Goal: Transaction & Acquisition: Purchase product/service

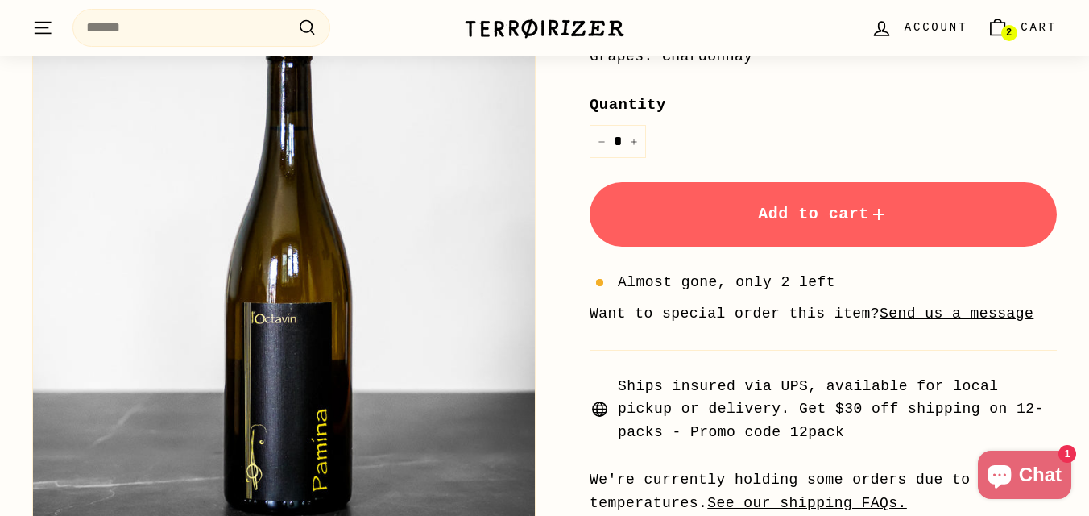
scroll to position [516, 0]
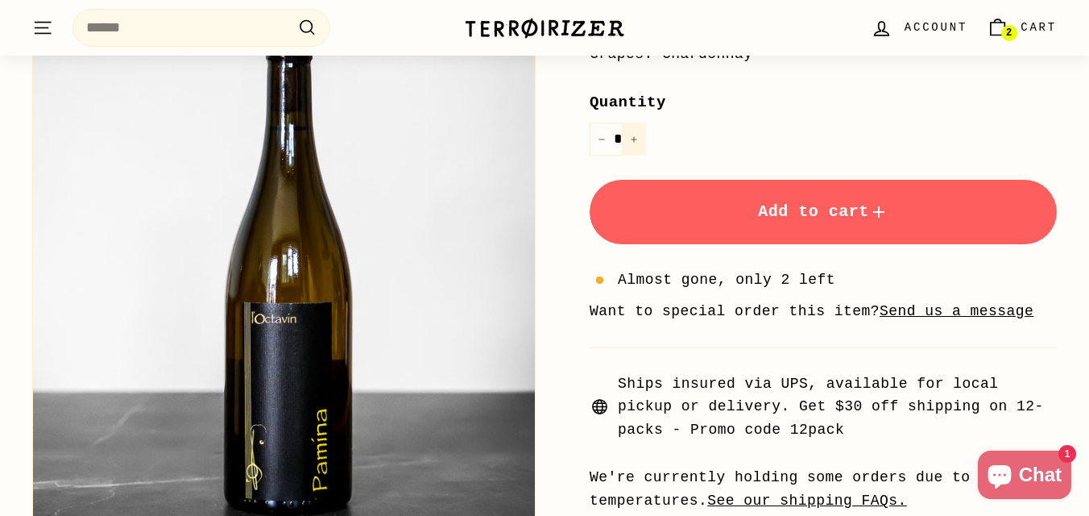
click at [642, 138] on button "+" at bounding box center [634, 138] width 24 height 33
type input "*"
click at [688, 107] on label "Quantity" at bounding box center [823, 102] width 467 height 24
click at [646, 122] on input "*" at bounding box center [618, 138] width 56 height 33
click at [1005, 20] on icon "Cart" at bounding box center [998, 28] width 22 height 22
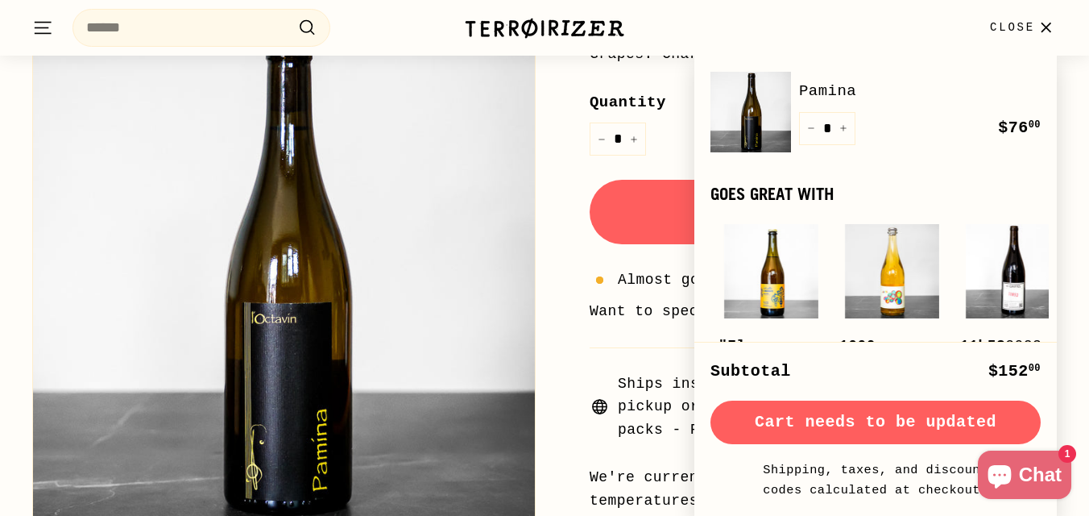
click at [459, 19] on div ". . . Site navigation Search .cls-1{fill:none;stroke:#000;stroke-miterlimit:10;…" at bounding box center [544, 28] width 1025 height 48
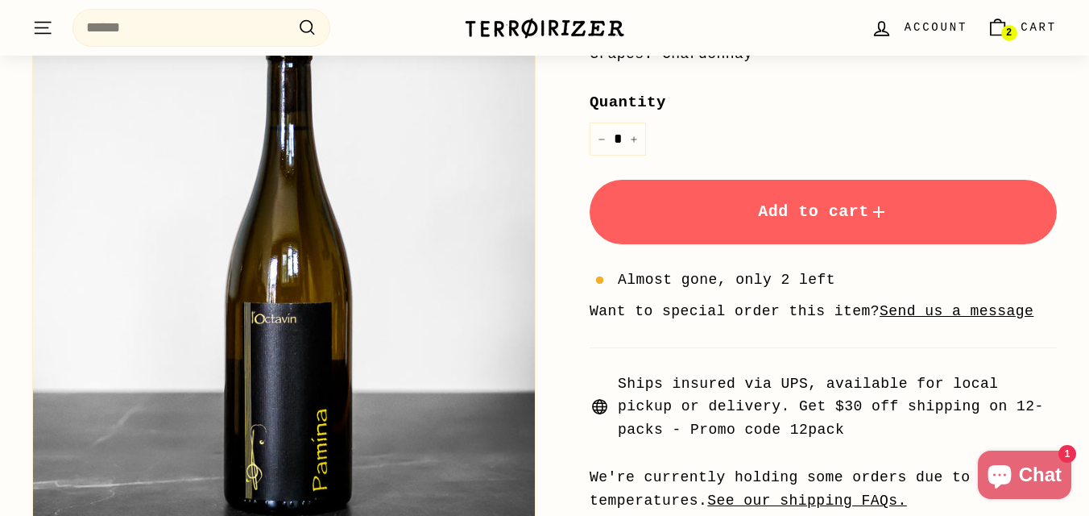
click at [48, 26] on icon ". . ." at bounding box center [42, 28] width 21 height 22
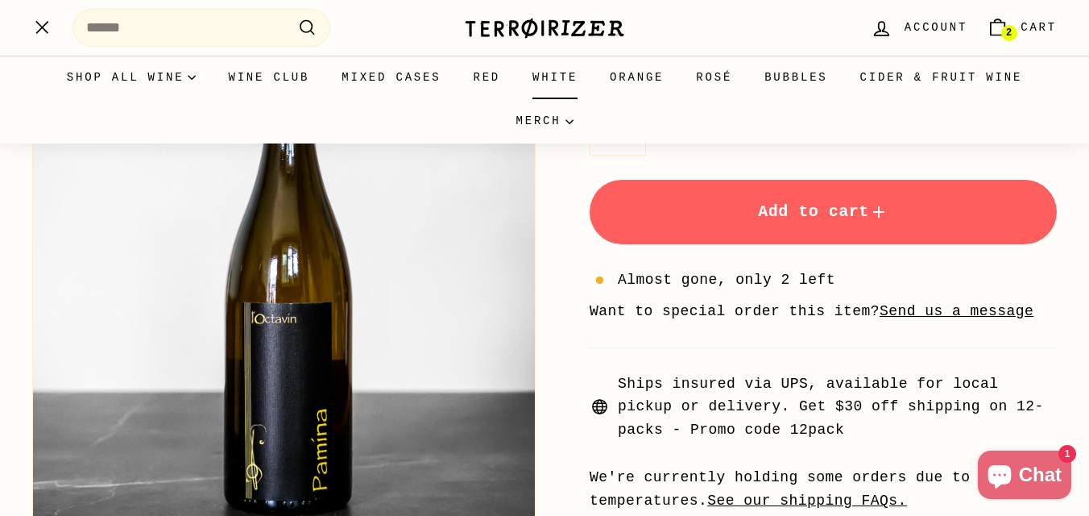
click at [565, 83] on link "White" at bounding box center [555, 78] width 77 height 44
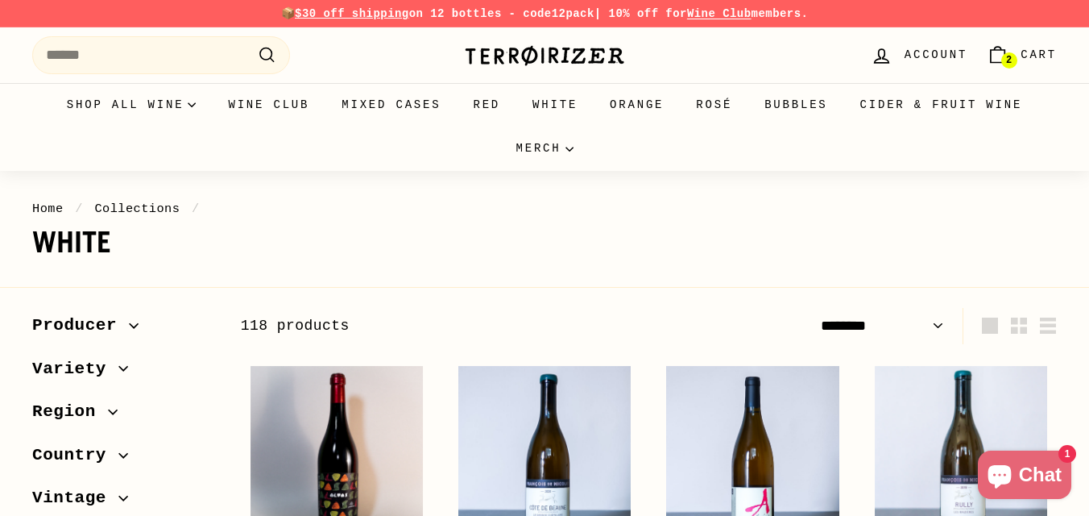
select select "******"
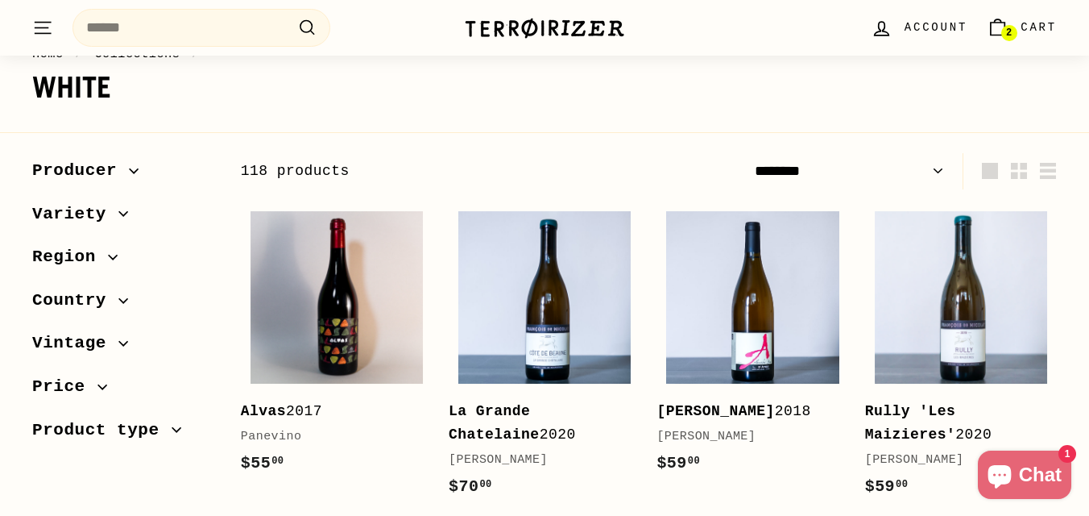
scroll to position [161, 0]
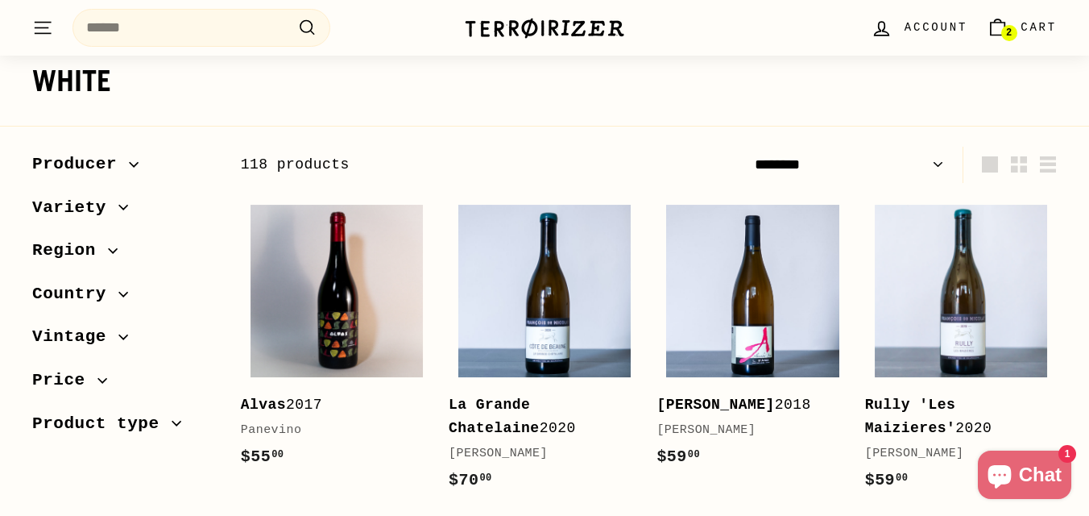
click at [84, 250] on span "Region" at bounding box center [70, 250] width 76 height 27
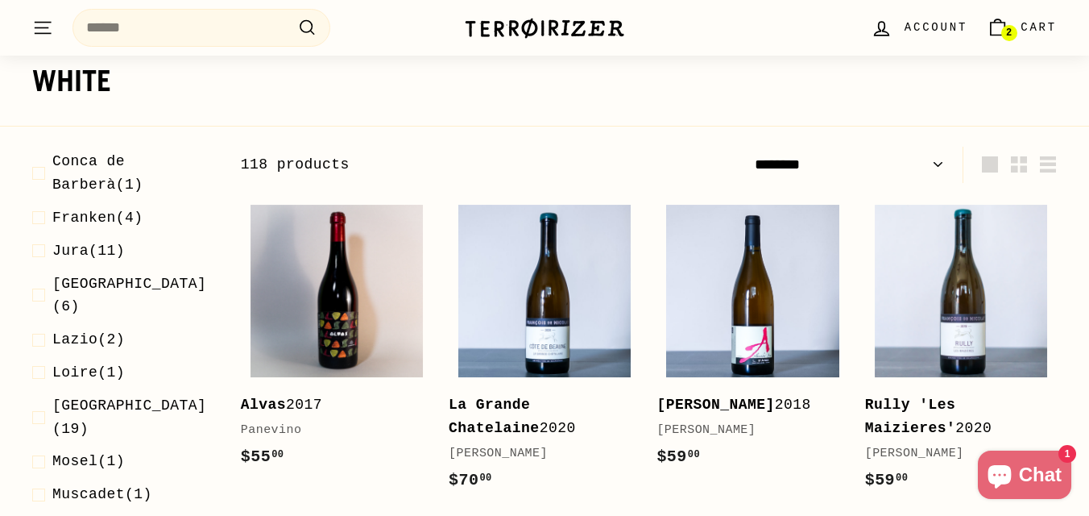
scroll to position [612, 0]
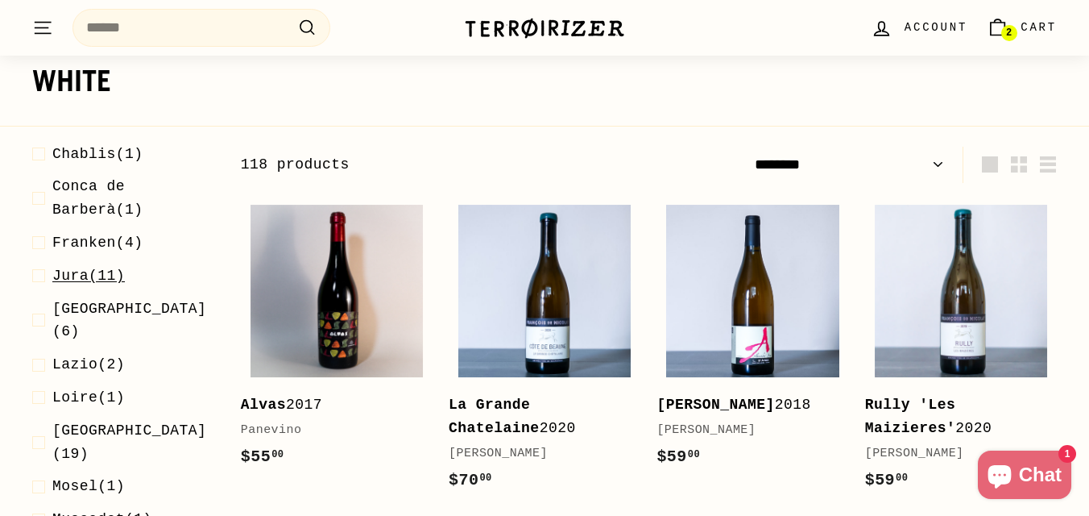
click at [59, 268] on span "Jura" at bounding box center [70, 276] width 36 height 16
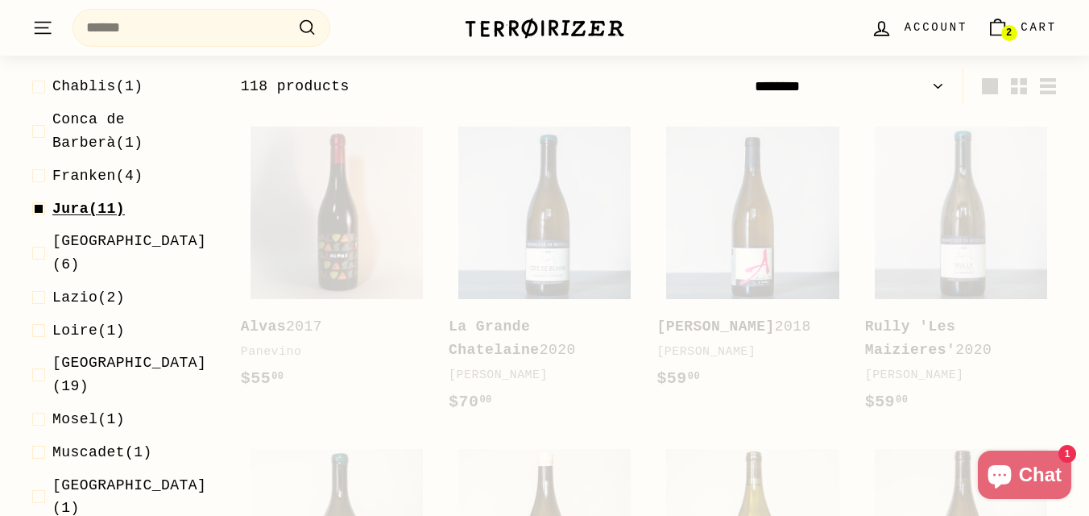
scroll to position [244, 0]
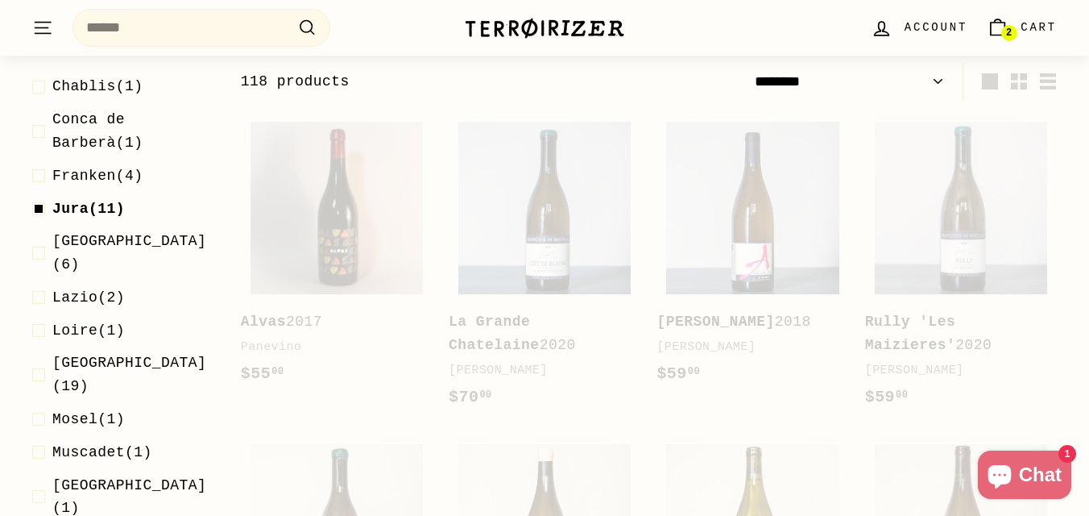
select select "******"
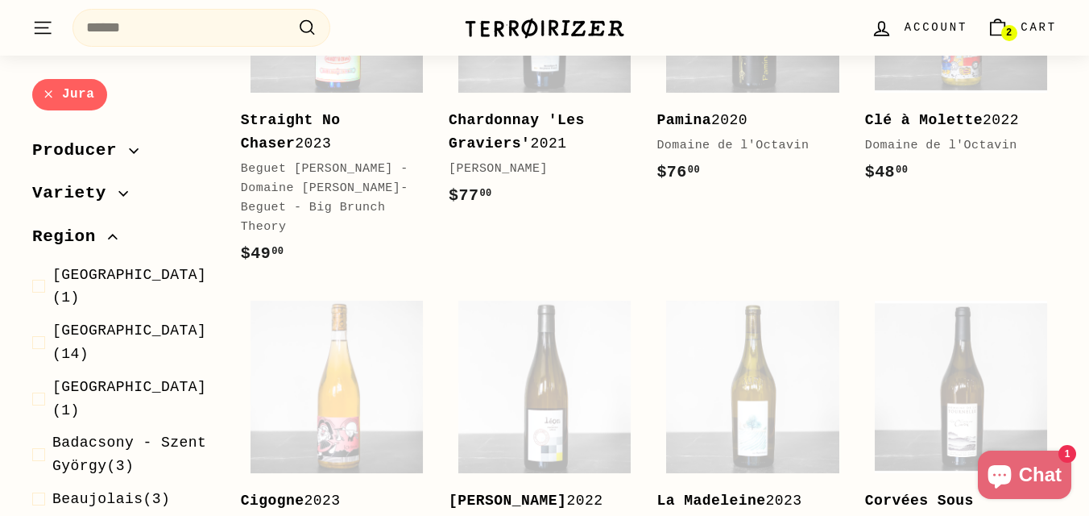
scroll to position [470, 0]
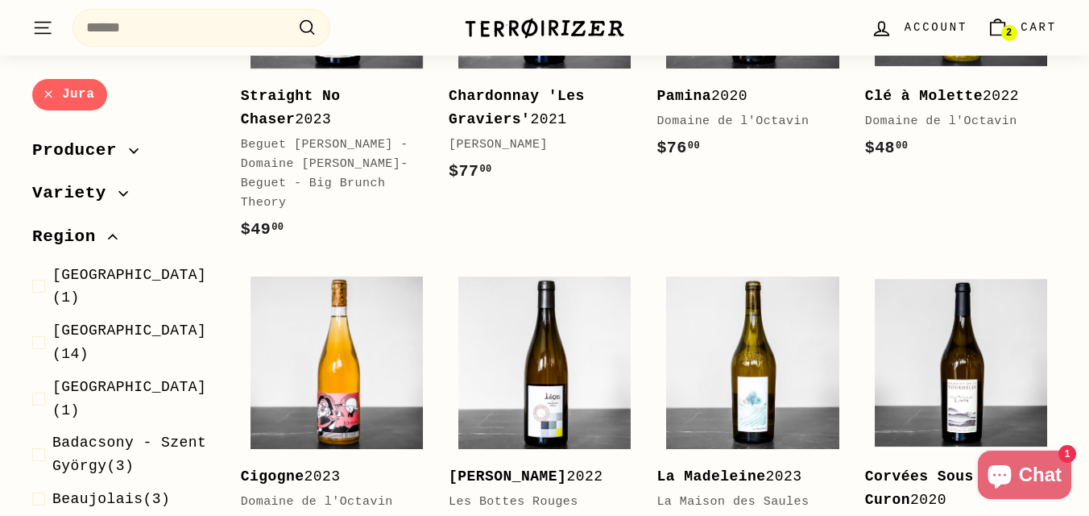
click at [575, 168] on div "$77 00 $77.00" at bounding box center [537, 172] width 176 height 26
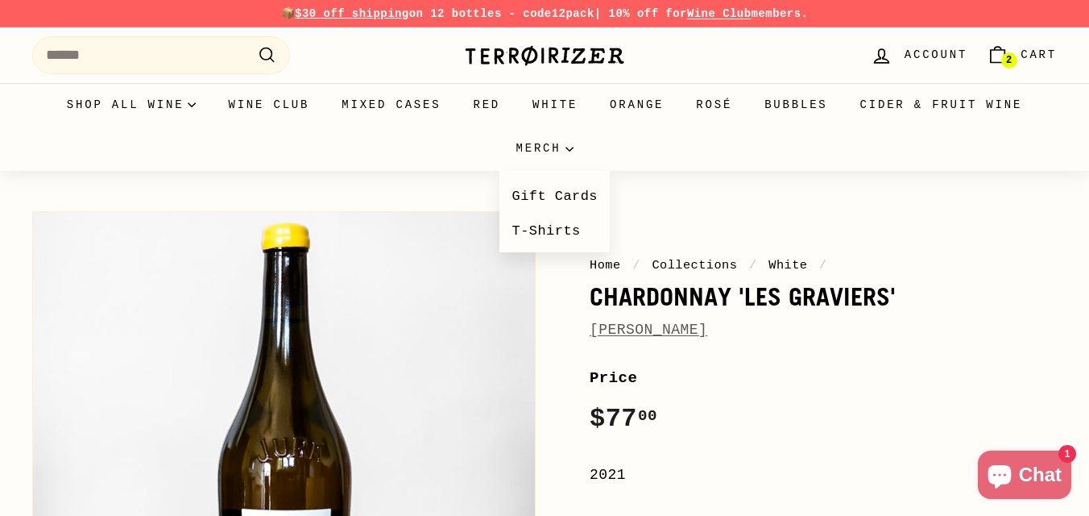
scroll to position [32, 0]
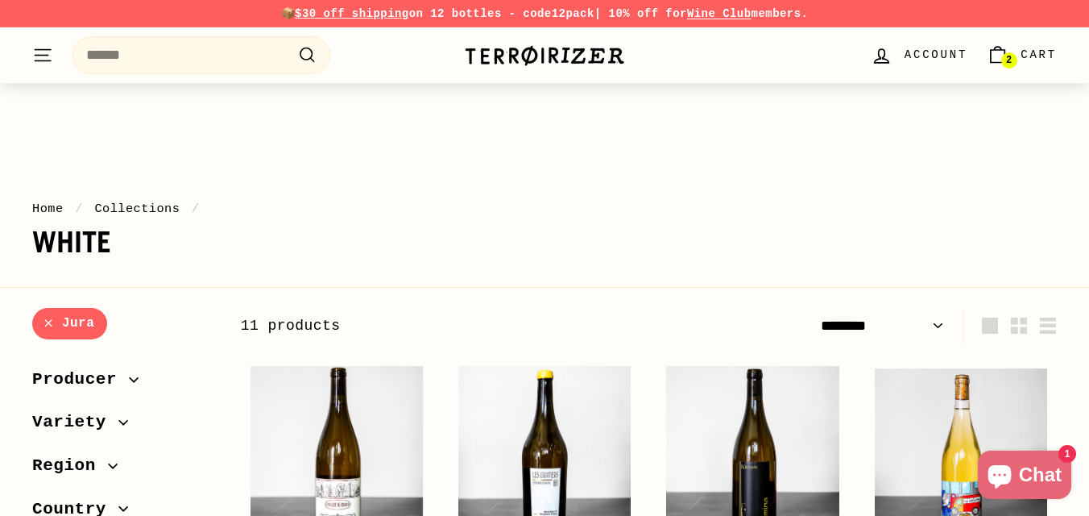
select select "******"
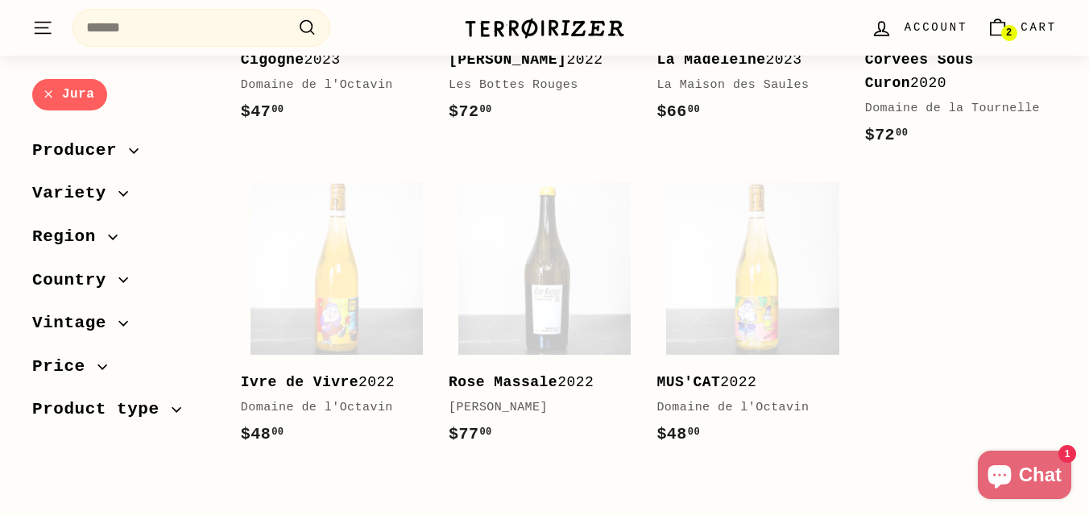
scroll to position [889, 0]
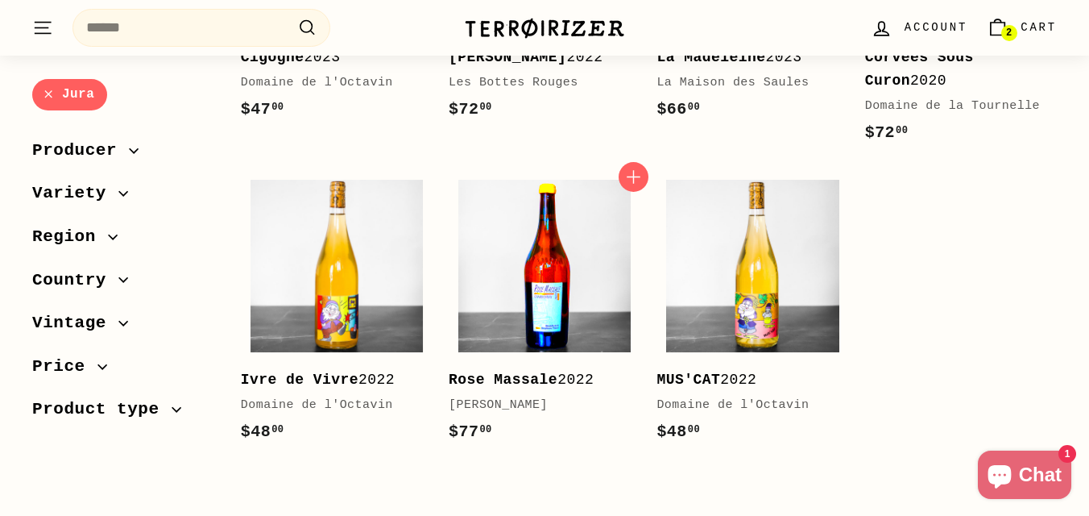
click at [520, 220] on img at bounding box center [545, 266] width 172 height 172
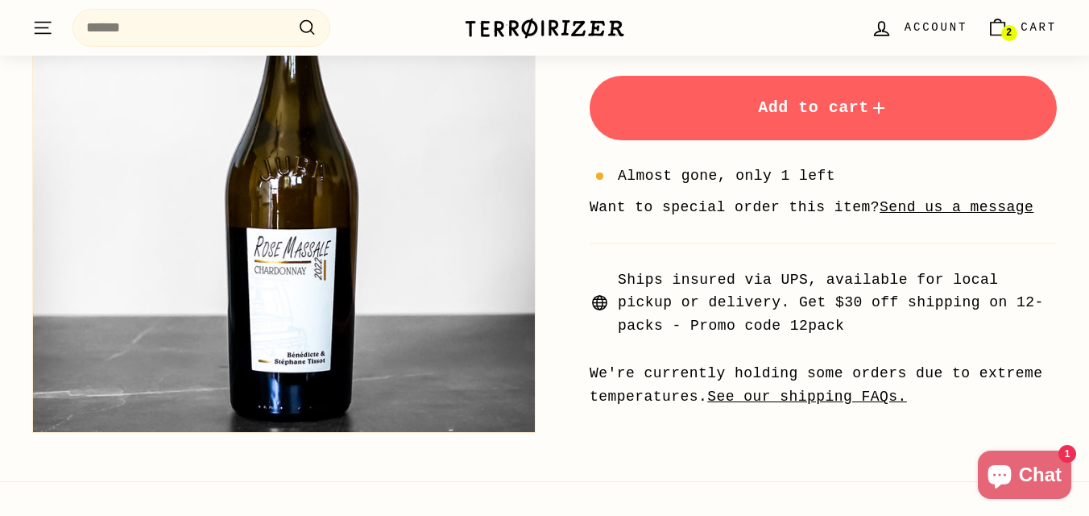
scroll to position [645, 0]
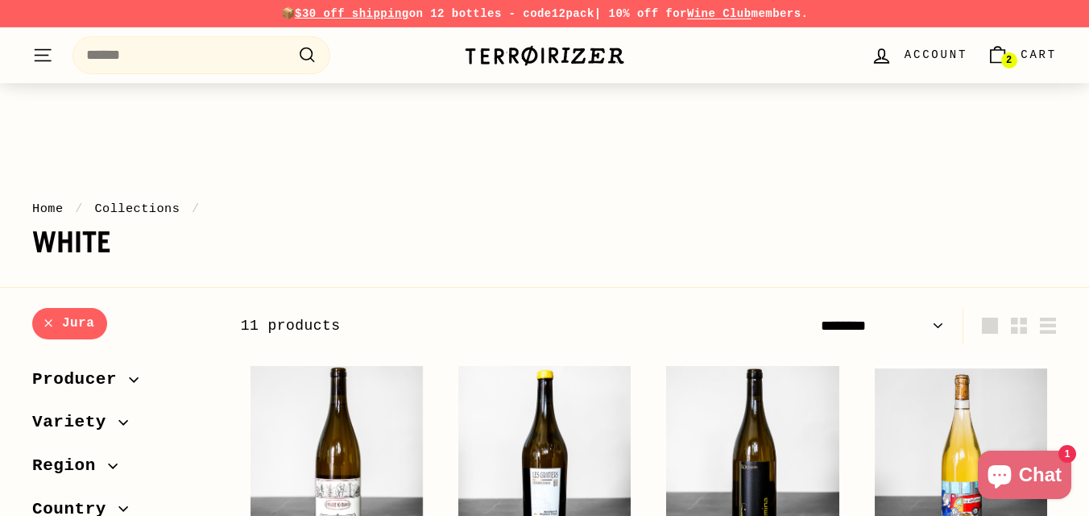
select select "******"
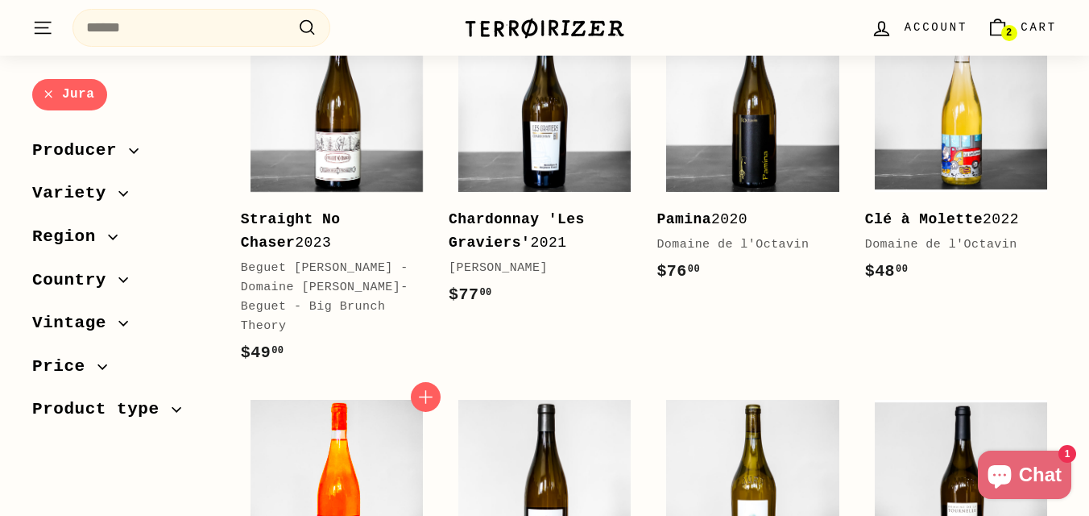
scroll to position [341, 0]
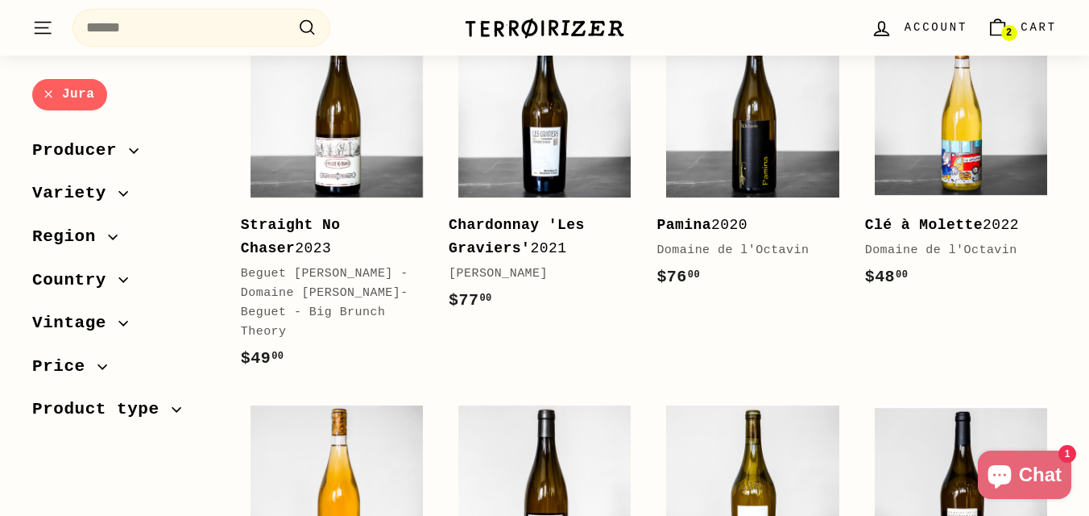
click at [564, 38] on img at bounding box center [544, 28] width 161 height 23
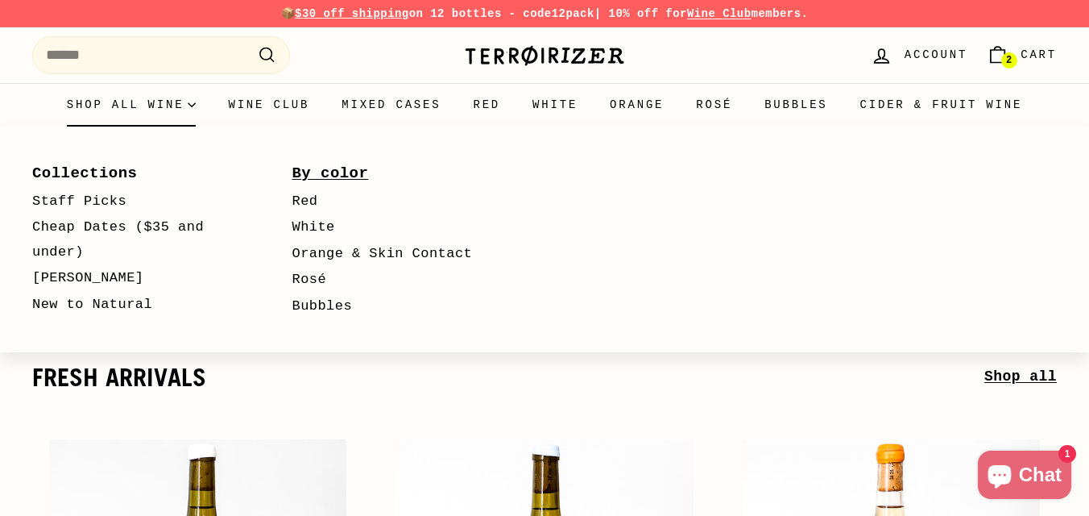
click at [313, 168] on link "By color" at bounding box center [400, 173] width 214 height 29
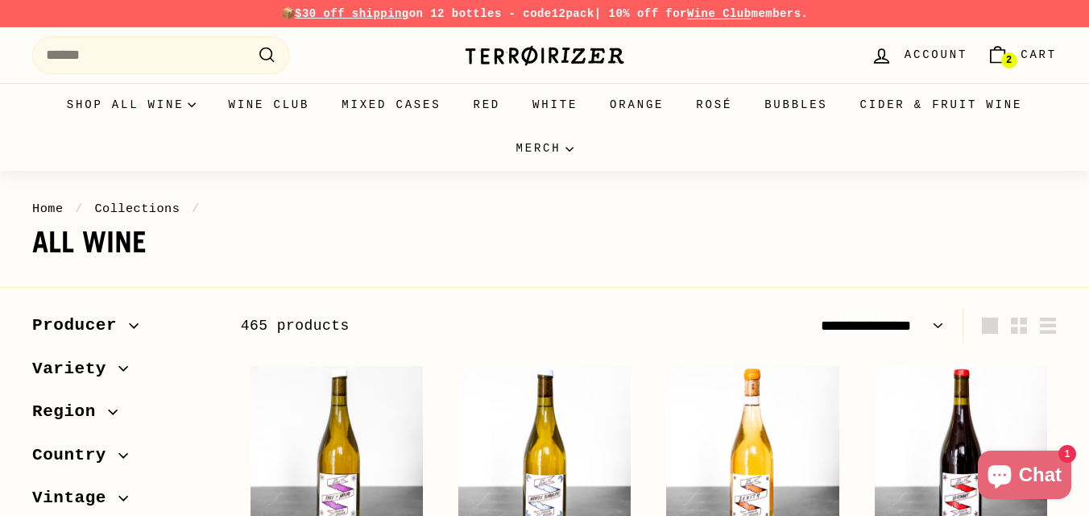
select select "**********"
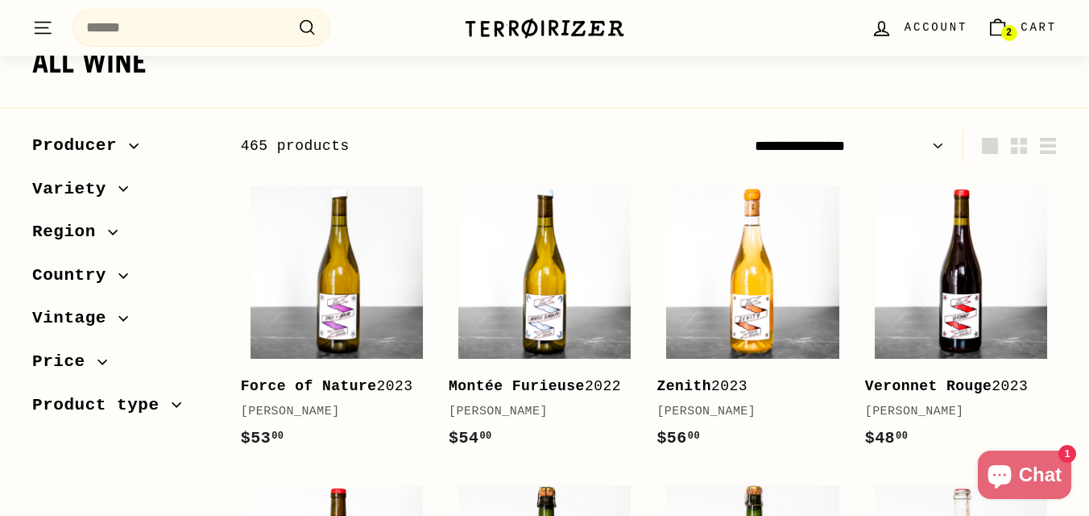
scroll to position [197, 0]
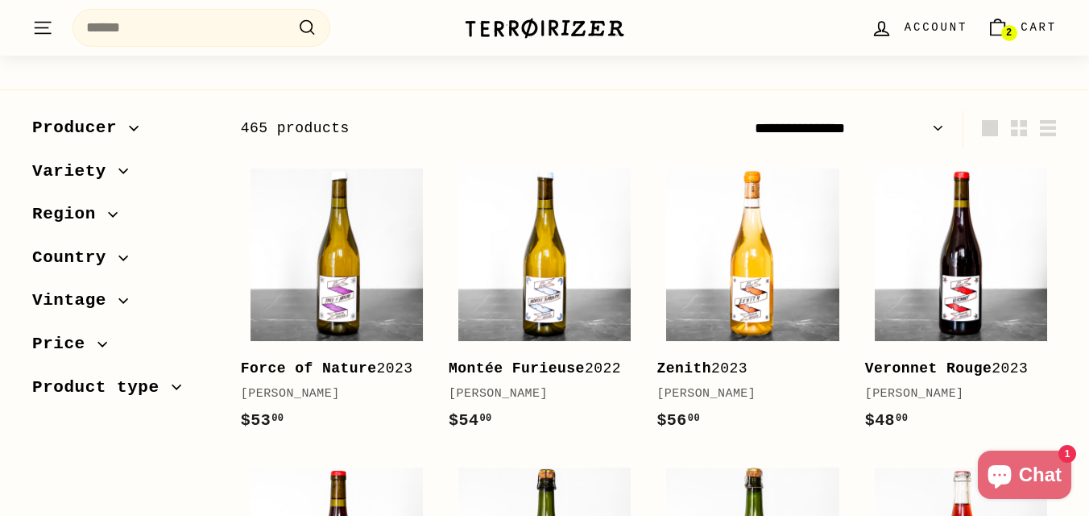
click at [93, 215] on span "Region" at bounding box center [70, 214] width 76 height 27
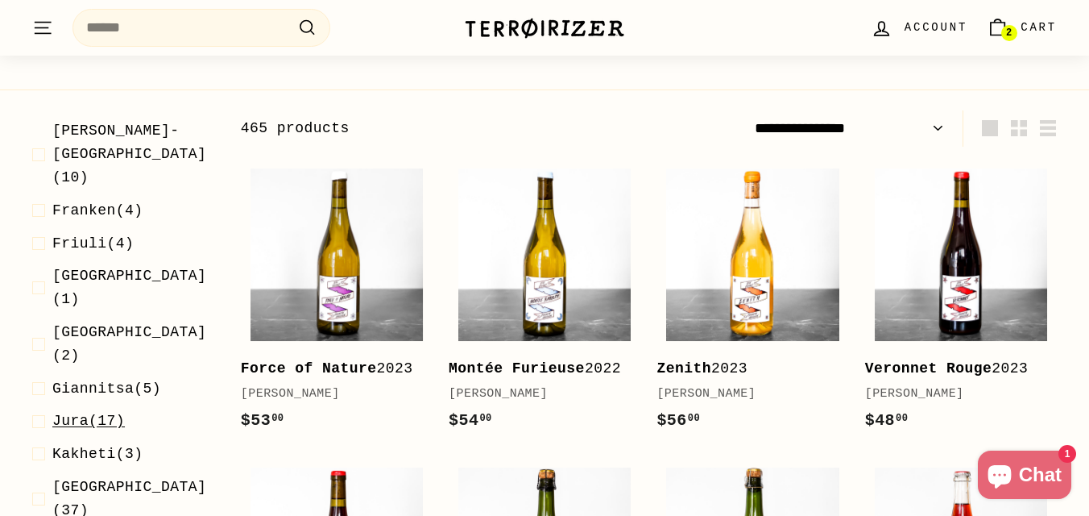
click at [83, 413] on span "Jura" at bounding box center [70, 421] width 36 height 16
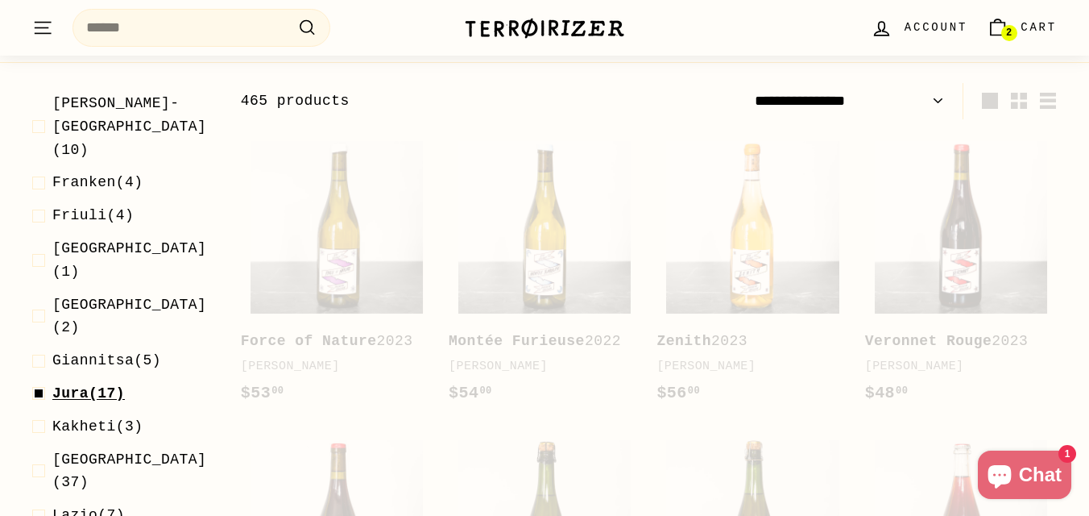
scroll to position [244, 0]
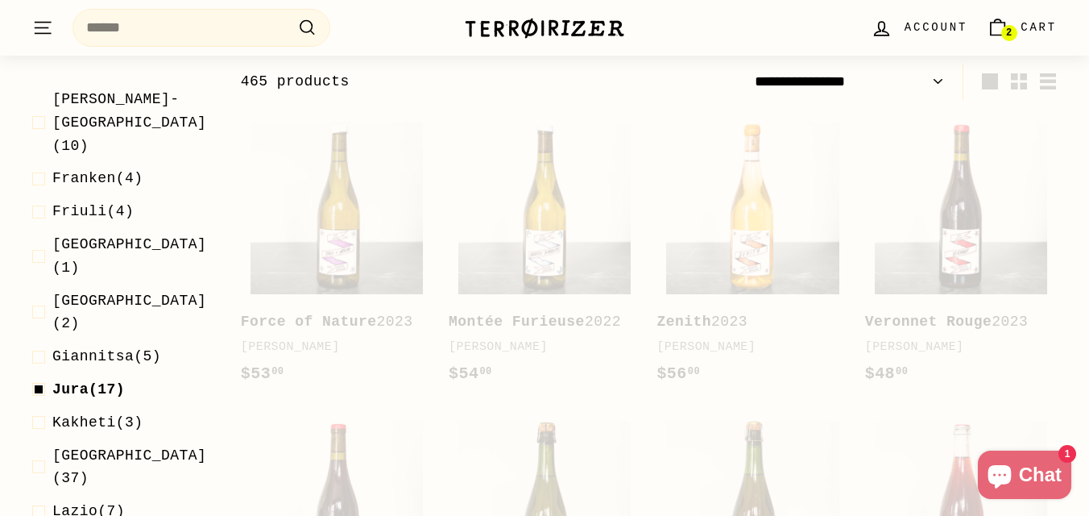
select select "**********"
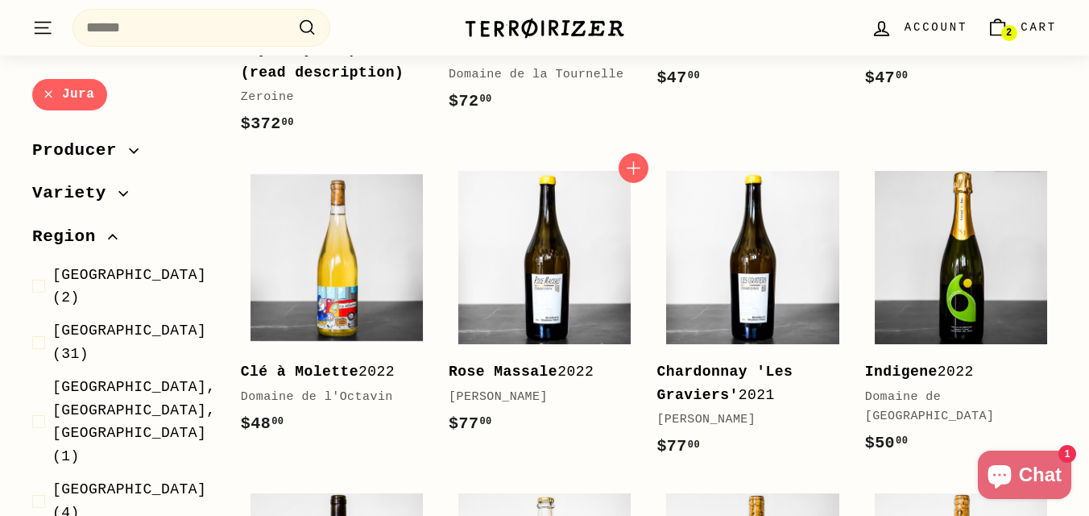
scroll to position [889, 0]
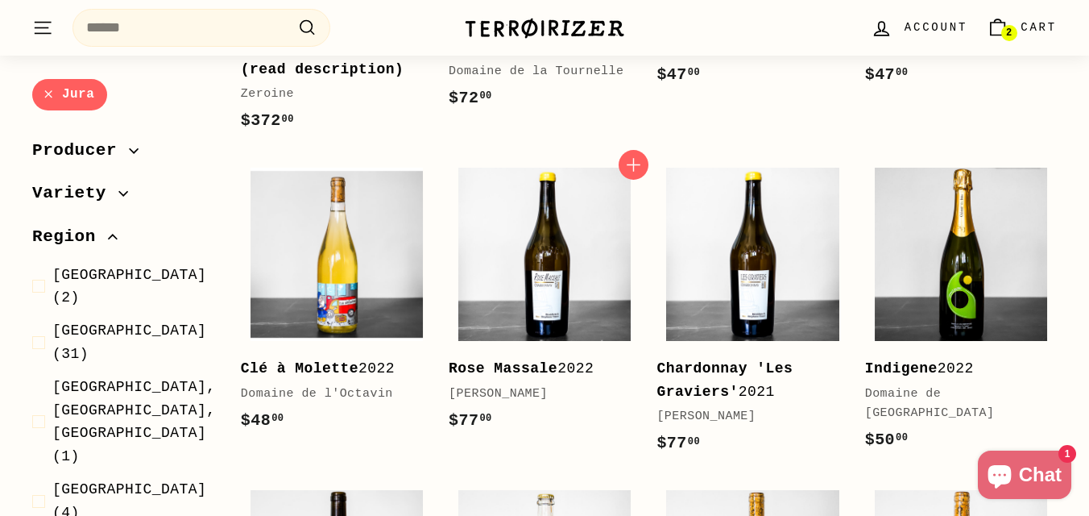
click at [490, 383] on div "Rose Massale 2022 Stéphane Tissot" at bounding box center [537, 380] width 176 height 47
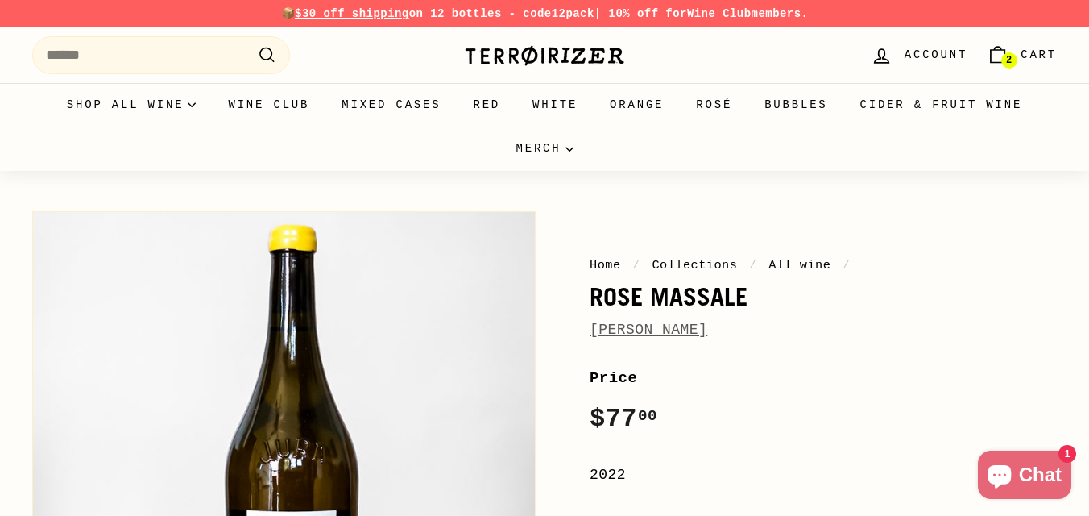
click at [620, 341] on span "Stéphane Tissot" at bounding box center [649, 329] width 118 height 23
click at [625, 332] on link "[PERSON_NAME]" at bounding box center [649, 330] width 118 height 16
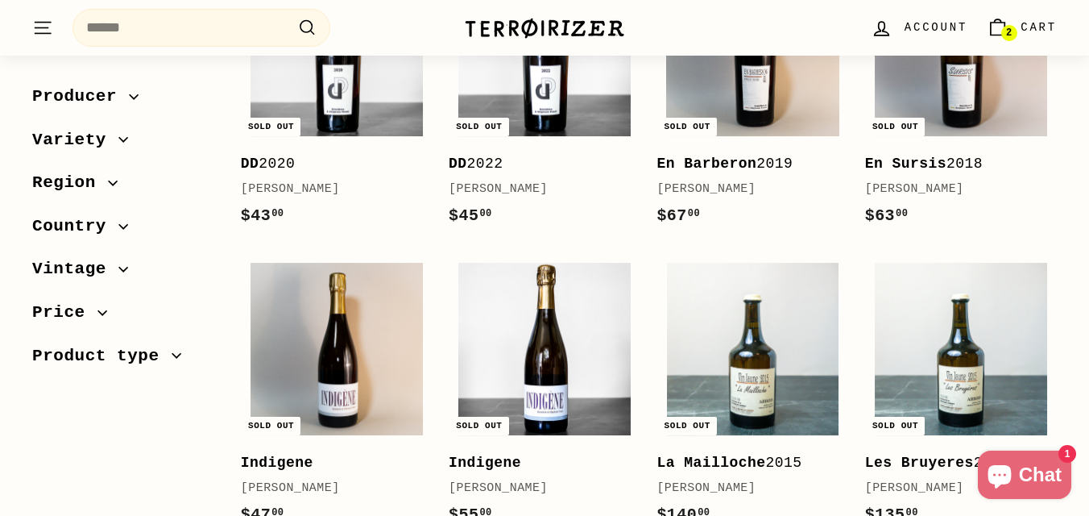
scroll to position [774, 0]
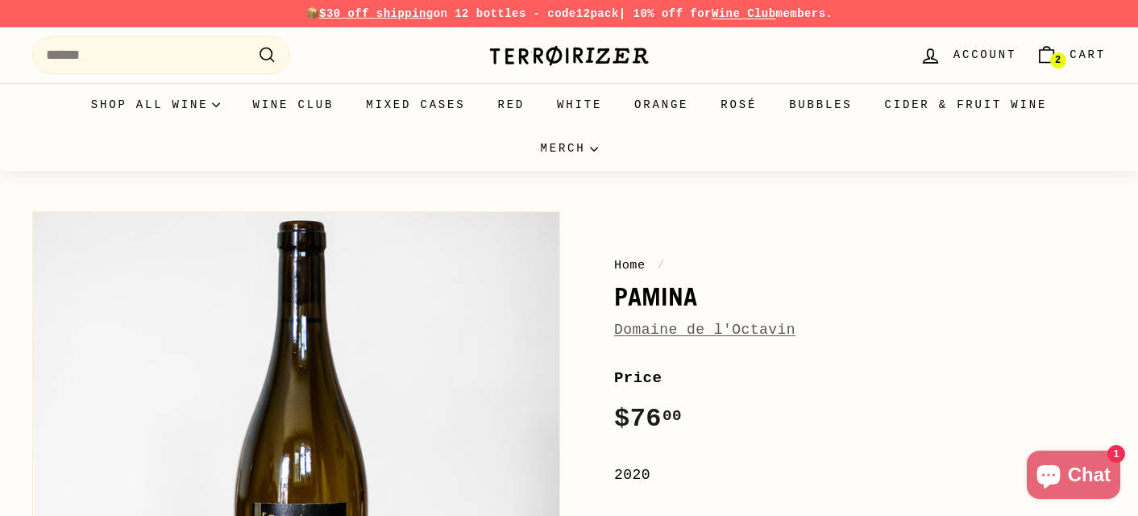
scroll to position [32, 0]
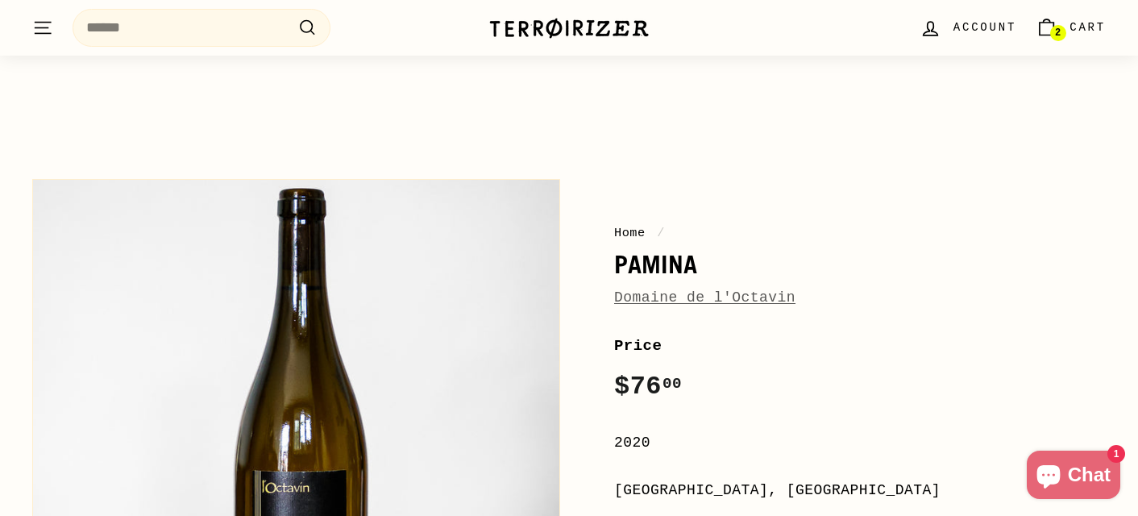
click at [657, 294] on link "Domaine de l'Octavin" at bounding box center [704, 297] width 181 height 16
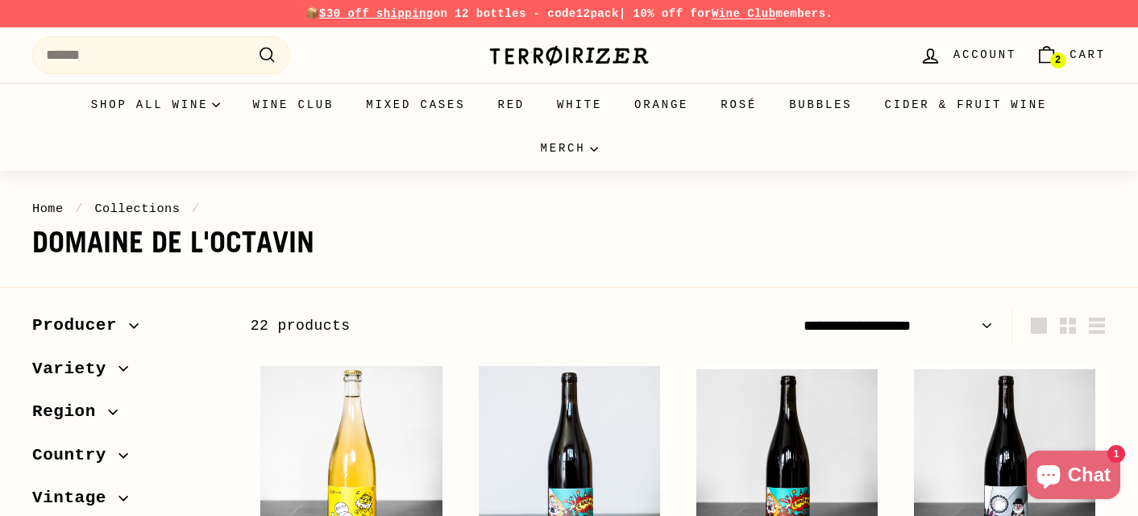
click at [89, 326] on span "Producer" at bounding box center [80, 325] width 97 height 27
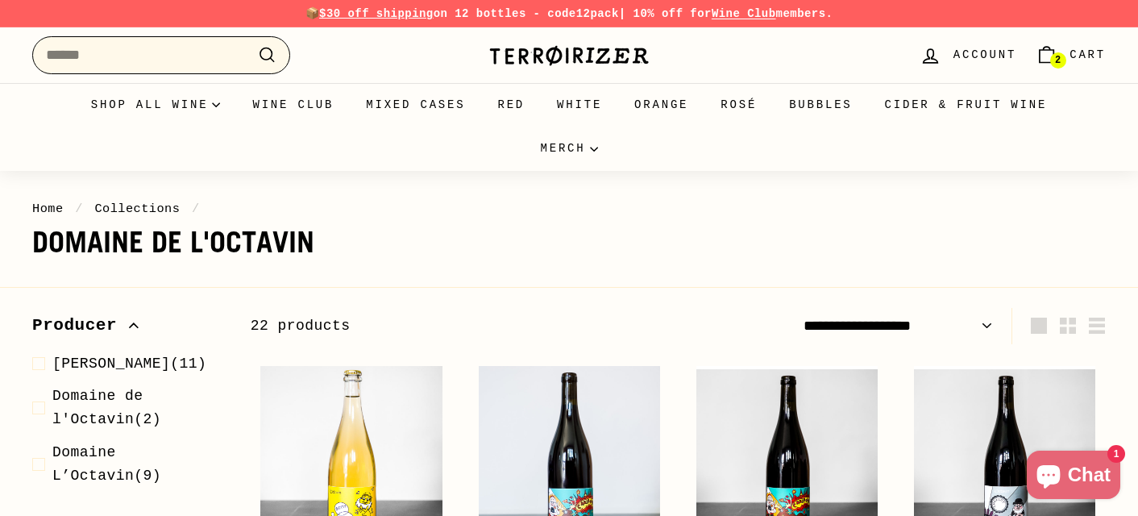
click at [89, 57] on input "Search" at bounding box center [161, 55] width 258 height 38
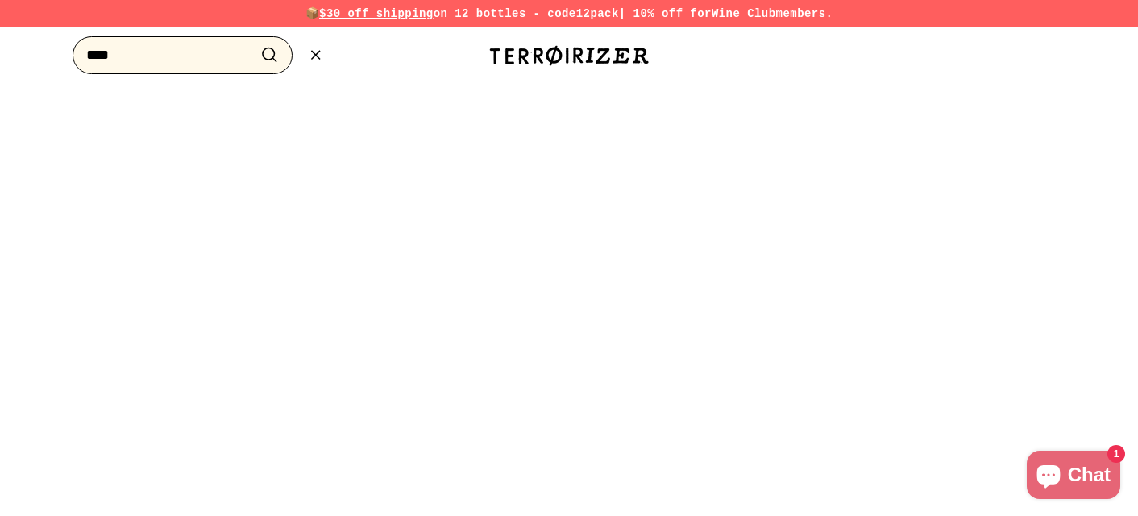
type input "****"
click at [255, 43] on button ".cls-1{fill:none;stroke:#000;stroke-miterlimit:10;stroke-width:2px} Search" at bounding box center [270, 55] width 30 height 25
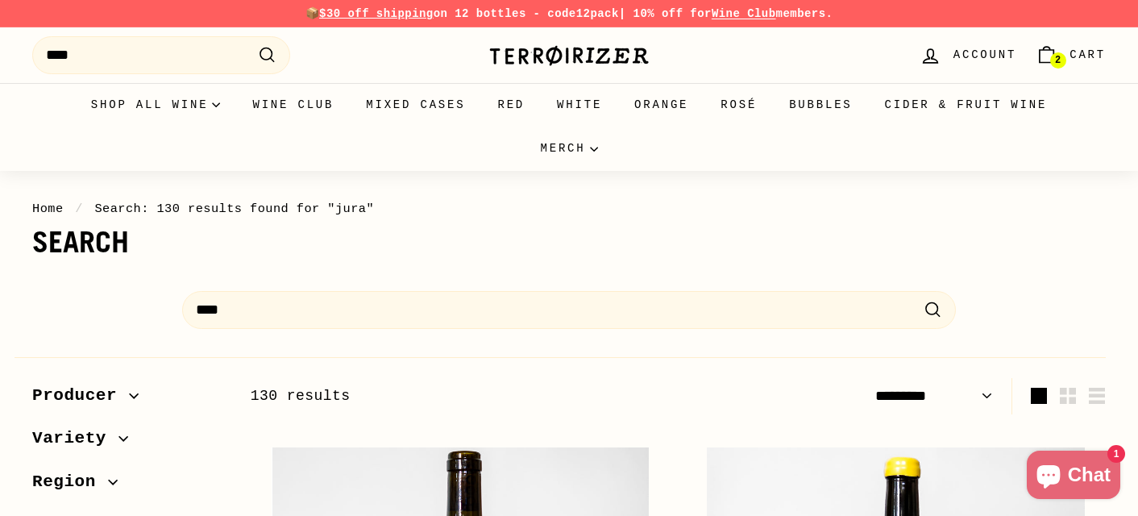
select select "*********"
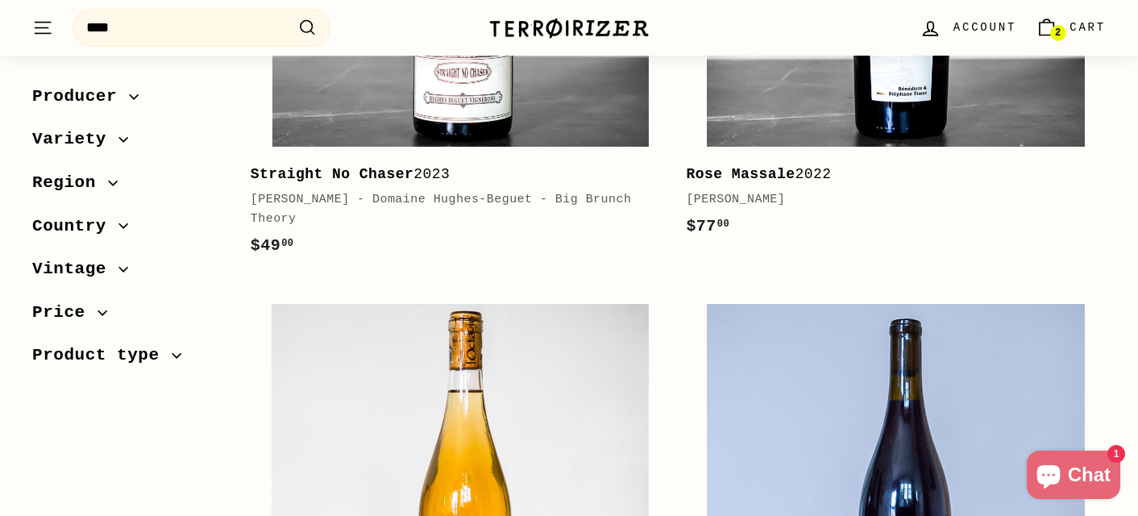
scroll to position [677, 0]
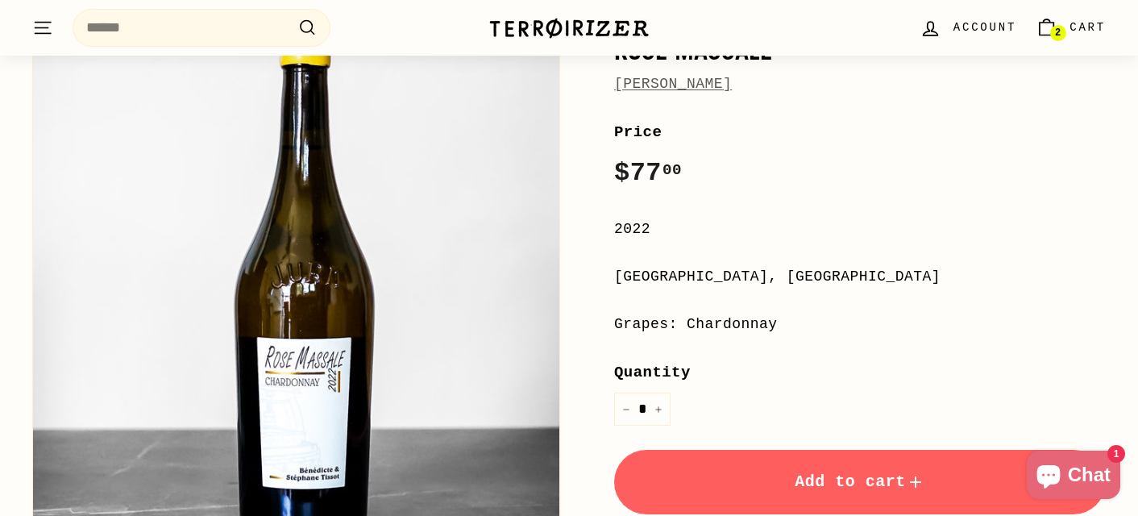
scroll to position [226, 0]
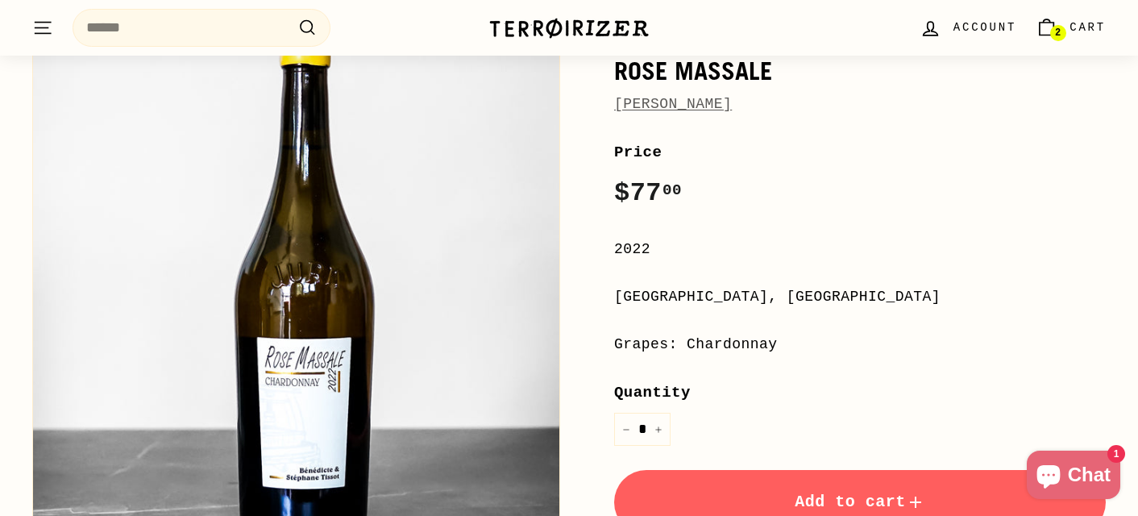
click at [654, 95] on span "[PERSON_NAME]" at bounding box center [673, 104] width 118 height 23
click at [647, 100] on link "[PERSON_NAME]" at bounding box center [673, 104] width 118 height 16
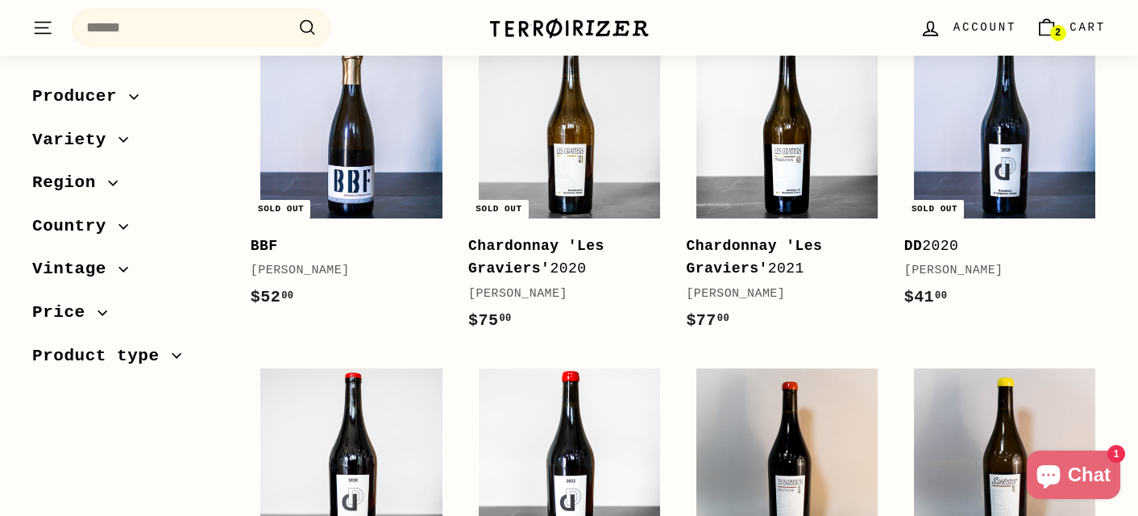
scroll to position [355, 0]
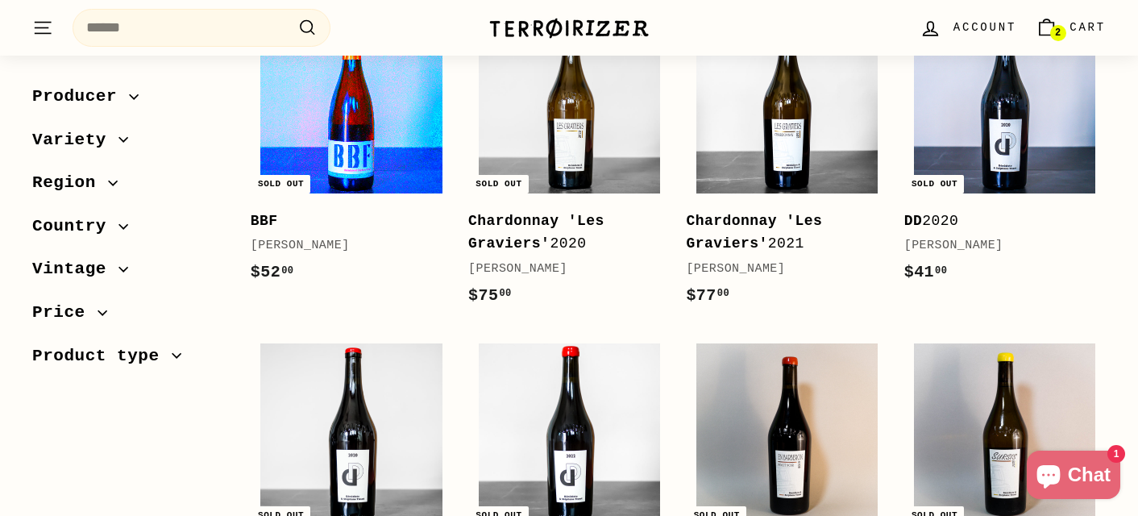
click at [371, 126] on img at bounding box center [350, 101] width 181 height 181
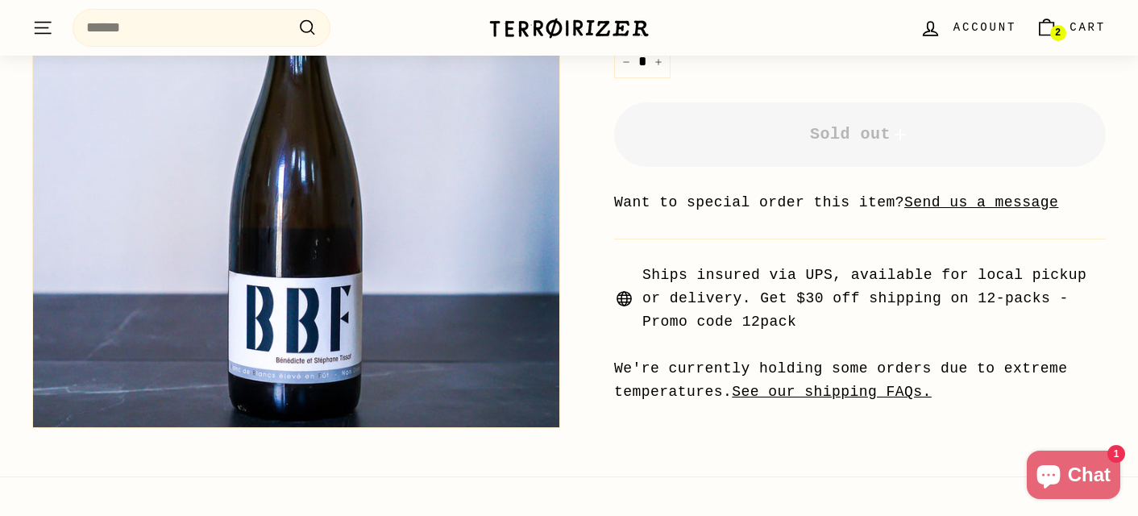
scroll to position [548, 0]
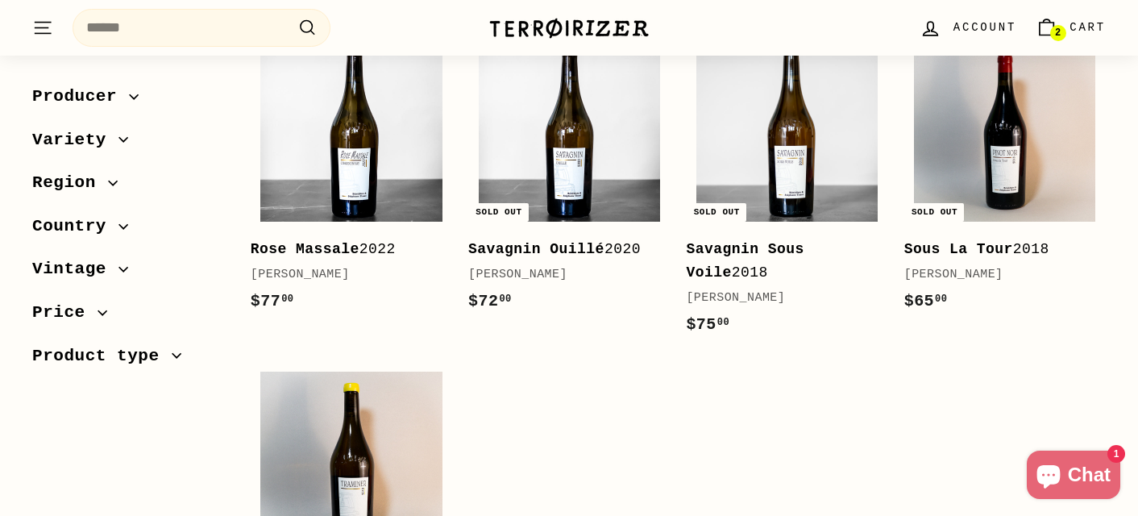
scroll to position [1257, 0]
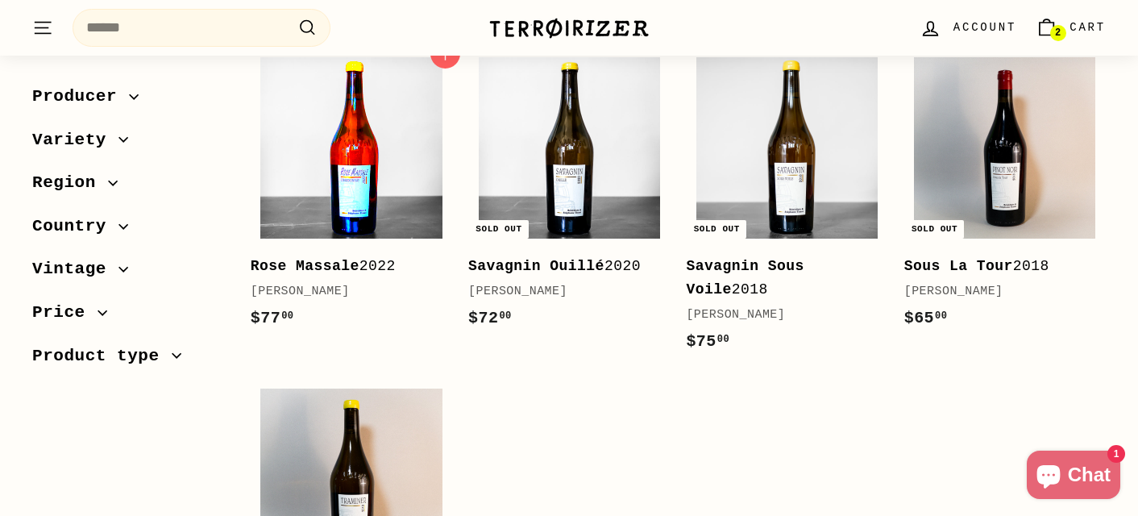
click at [307, 96] on img at bounding box center [350, 147] width 181 height 181
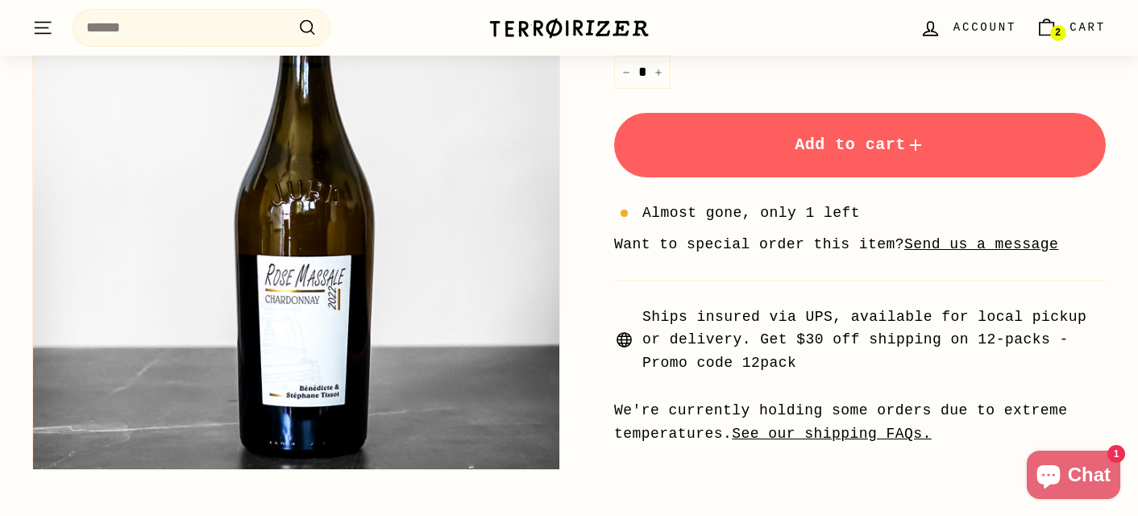
scroll to position [580, 0]
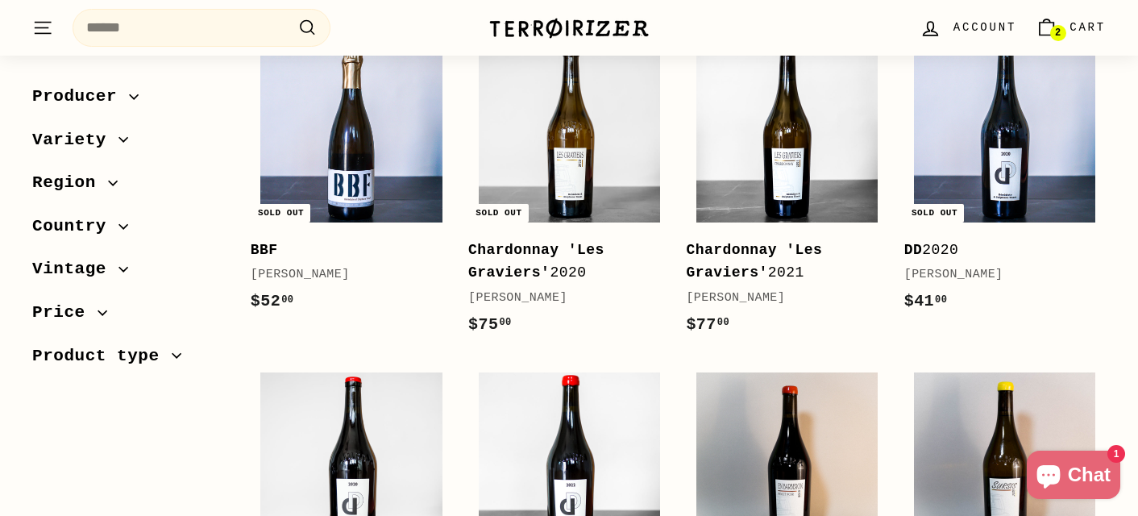
scroll to position [322, 0]
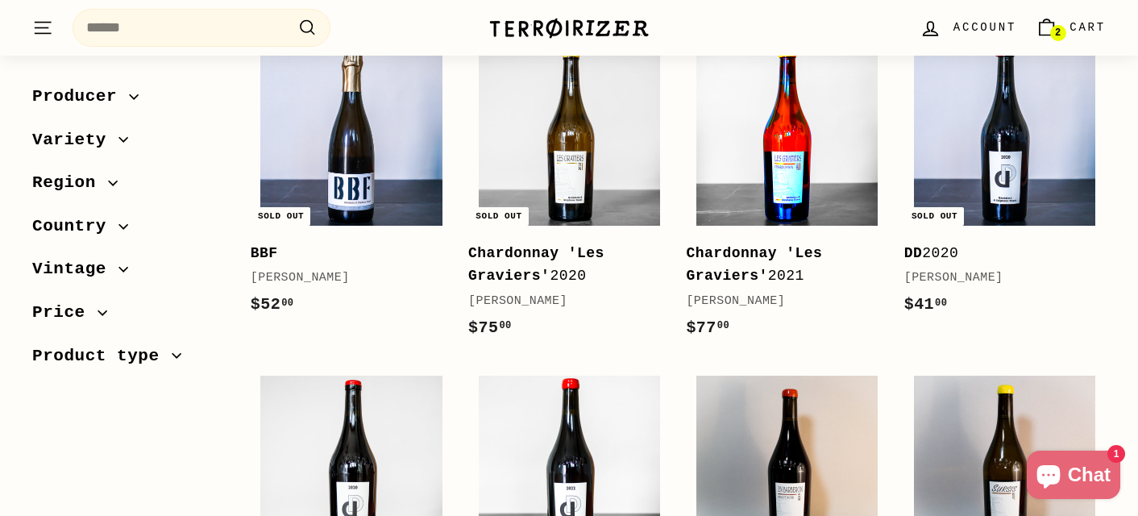
click at [803, 145] on img at bounding box center [786, 134] width 181 height 181
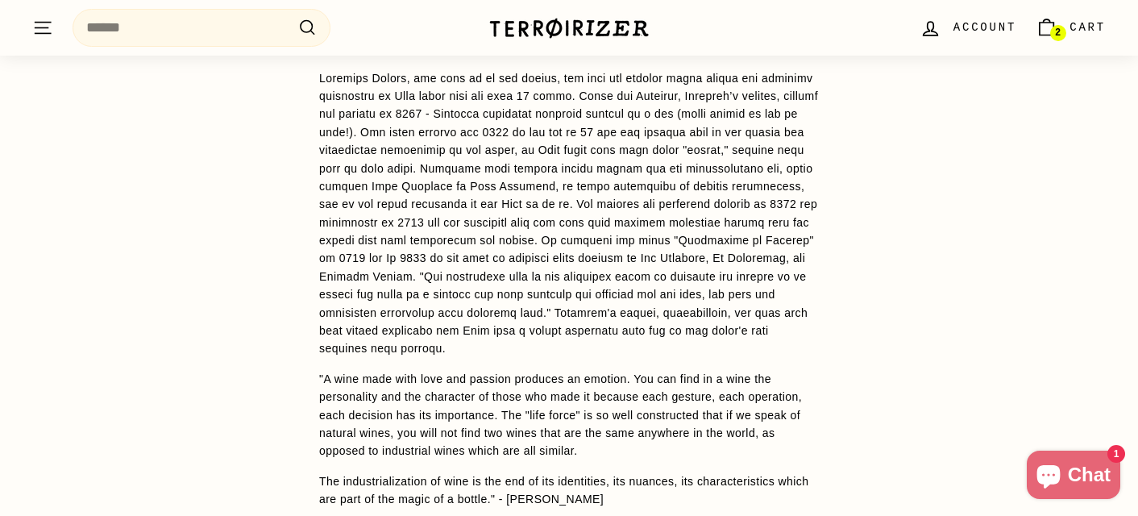
scroll to position [1461, 0]
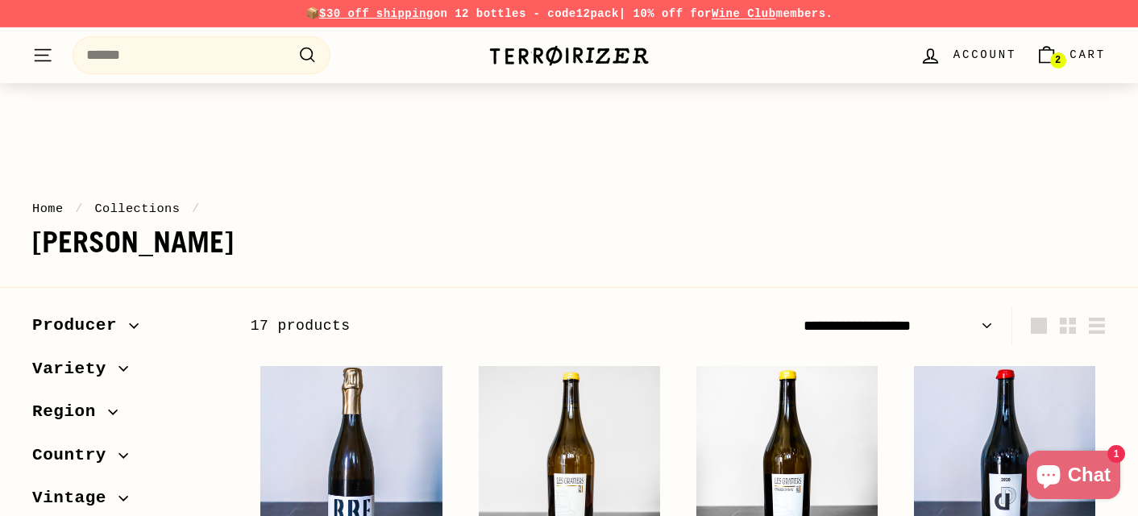
scroll to position [319, 0]
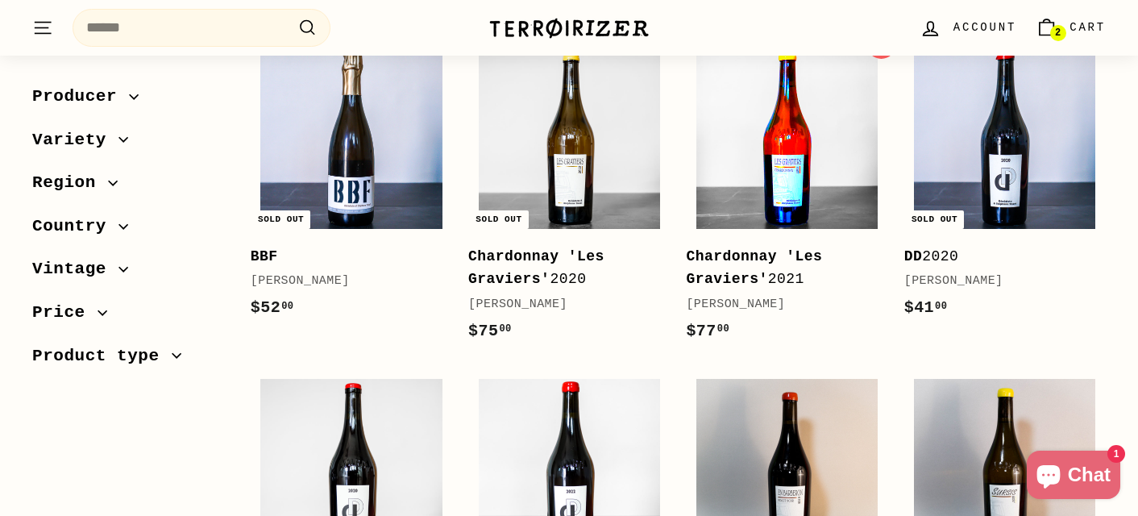
click at [804, 169] on img at bounding box center [786, 137] width 181 height 181
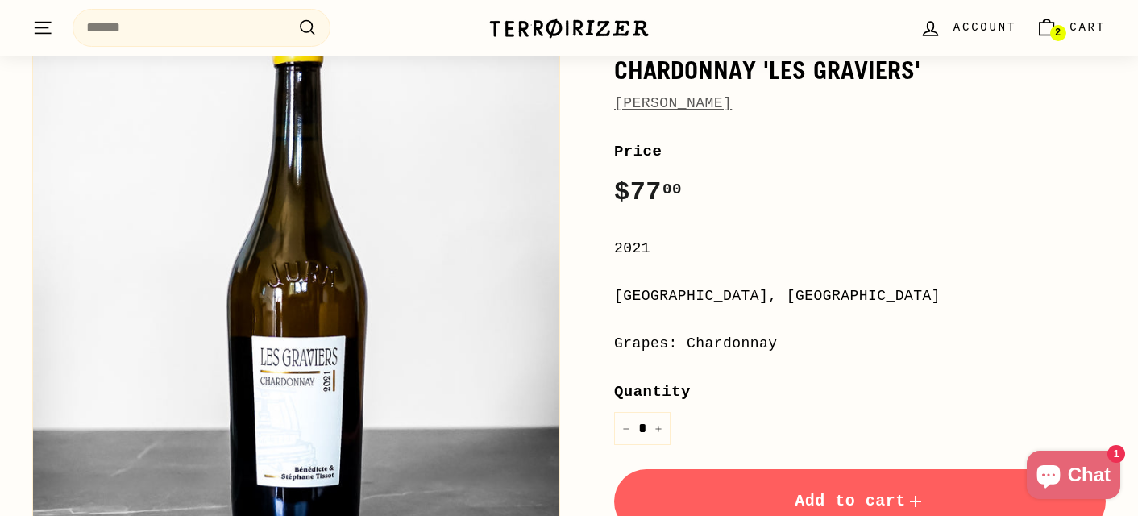
scroll to position [226, 0]
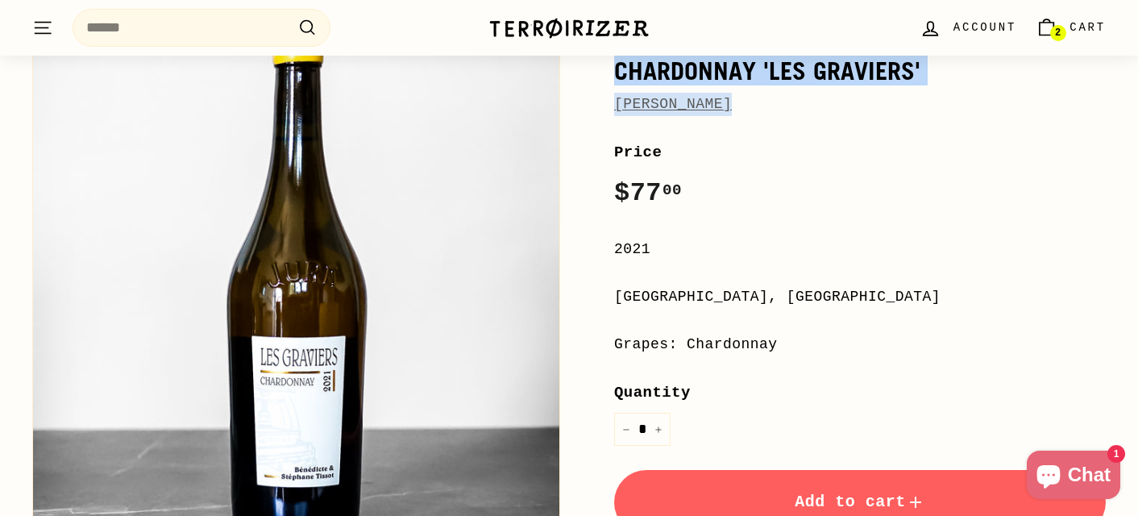
drag, startPoint x: 780, startPoint y: 125, endPoint x: 618, endPoint y: 70, distance: 171.0
click at [618, 70] on div "Home / Chardonnay 'Les Graviers' Stéphane Tissot Price Regular price $77 00 $77…" at bounding box center [842, 389] width 528 height 825
copy div "Chardonnay 'Les Graviers' Stéphane Tissot"
click at [552, 24] on img at bounding box center [568, 28] width 161 height 23
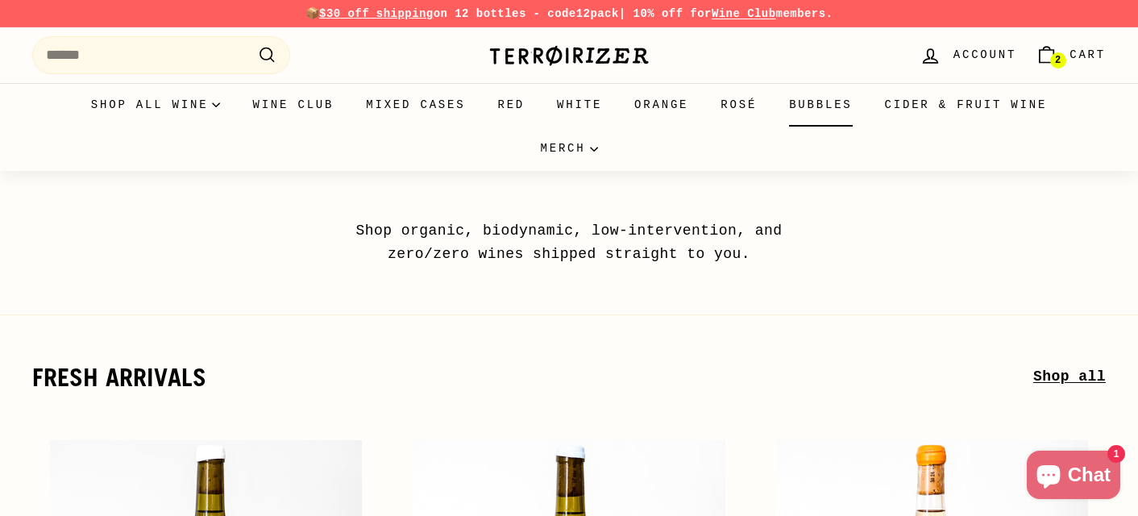
click at [794, 113] on link "Bubbles" at bounding box center [820, 105] width 95 height 44
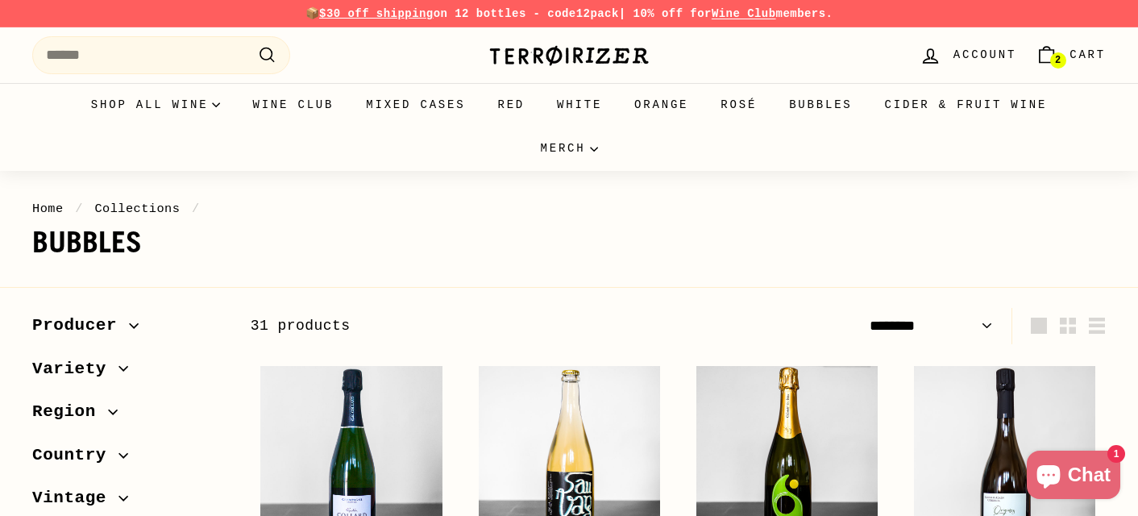
select select "******"
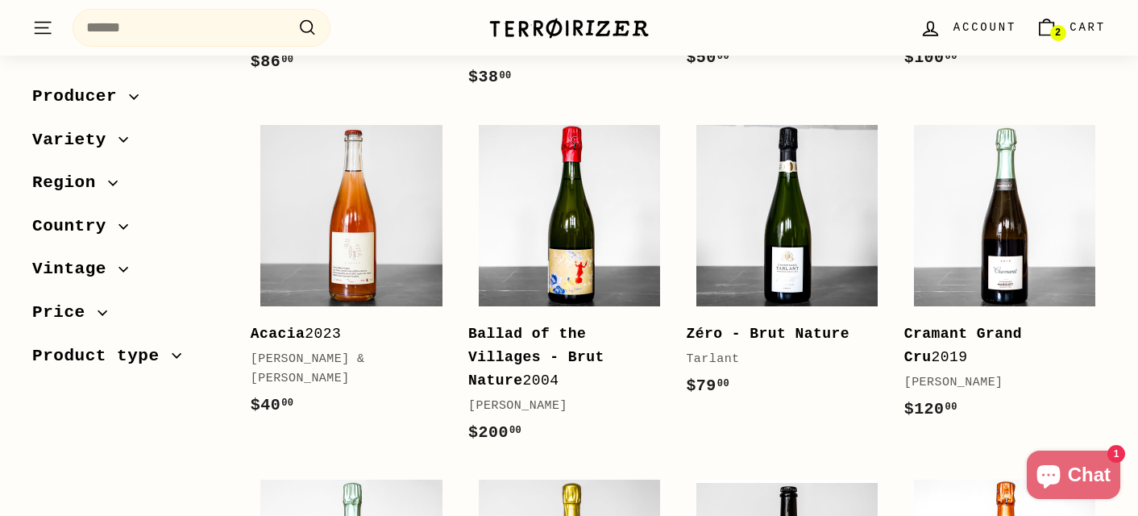
scroll to position [556, 0]
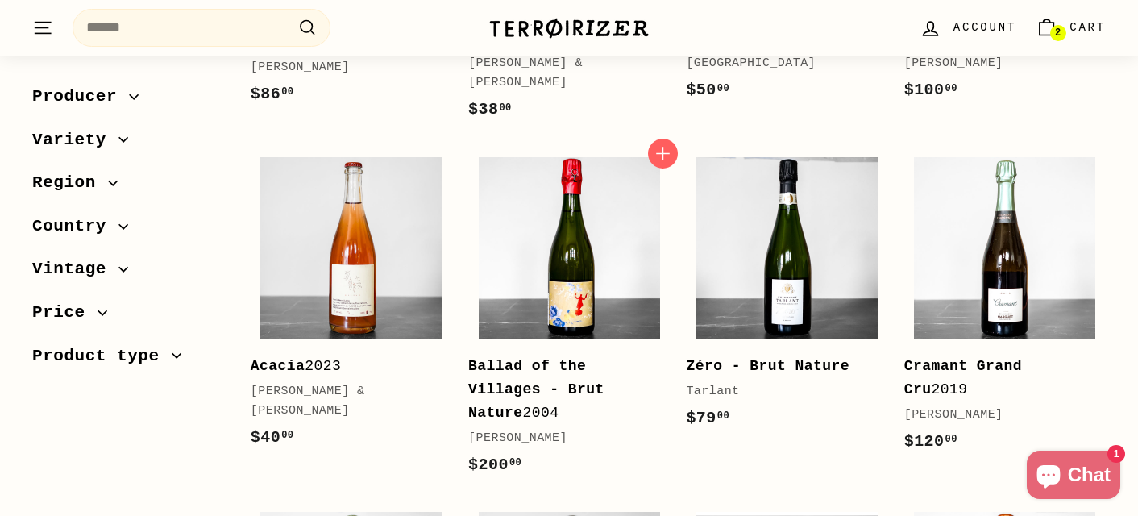
click at [540, 348] on link "Ballad of the Villages - Brut Nature 2004 Charles Dufour $200 00 $200.00" at bounding box center [568, 320] width 201 height 347
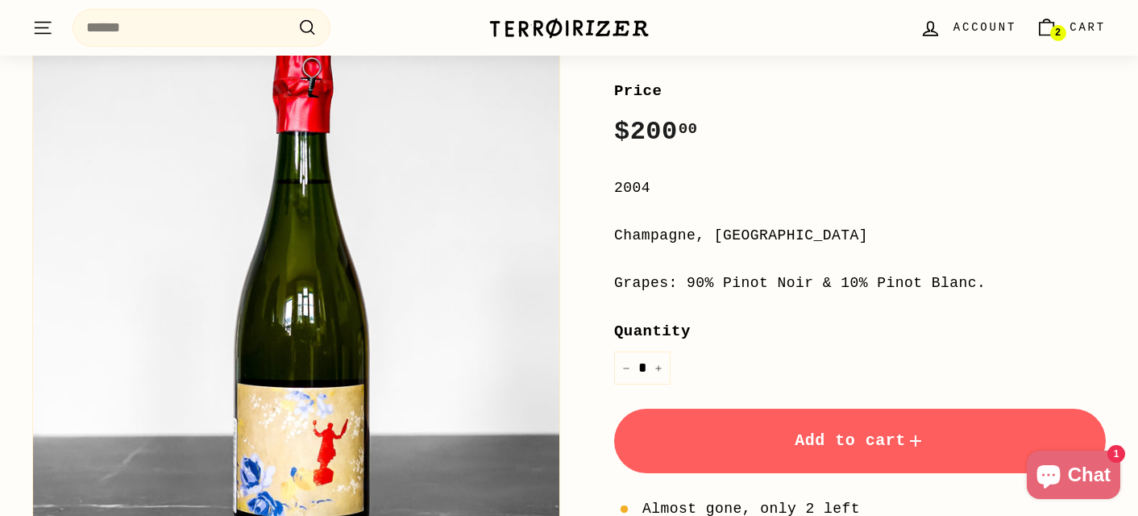
scroll to position [290, 0]
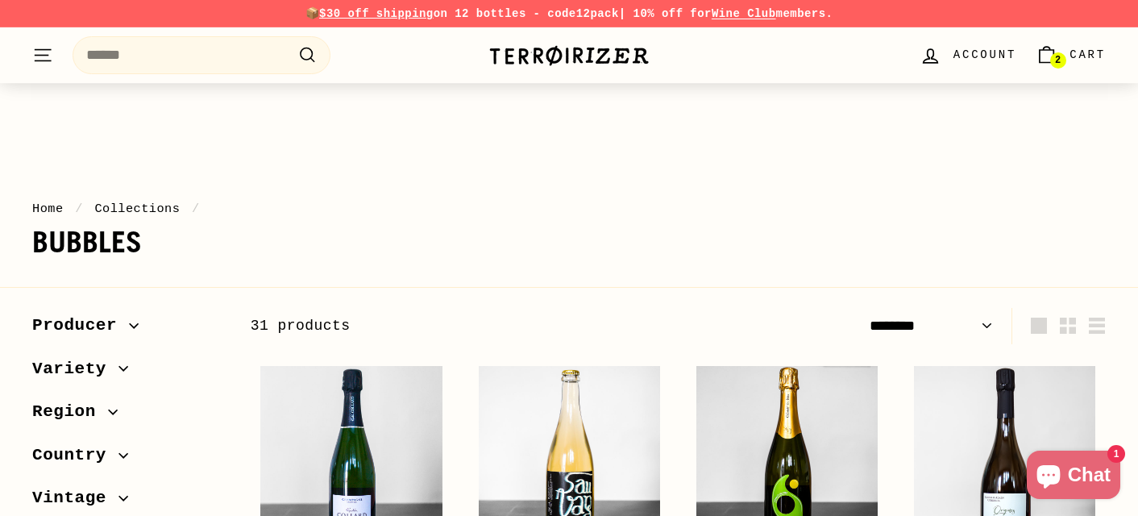
select select "******"
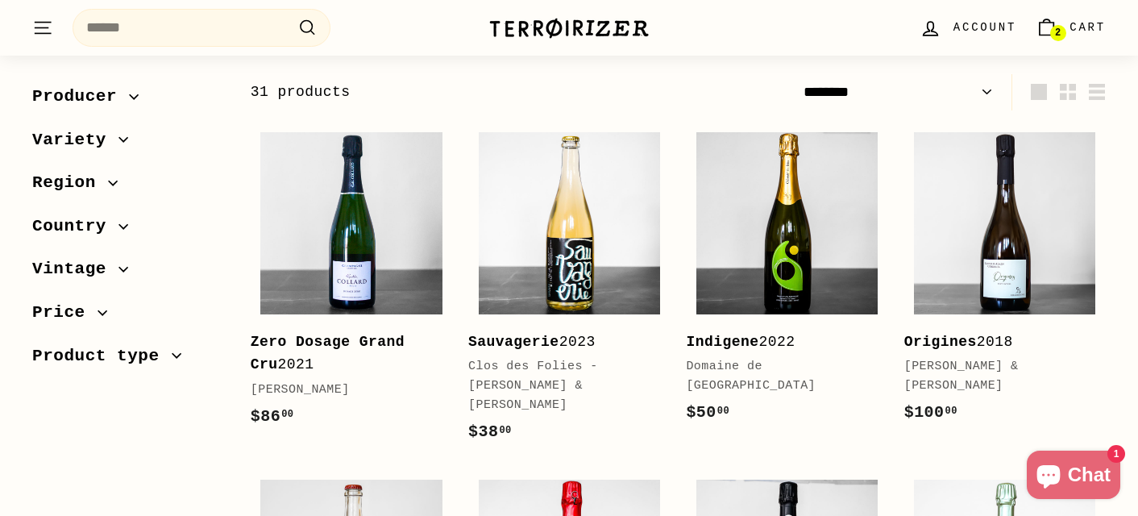
scroll to position [169, 0]
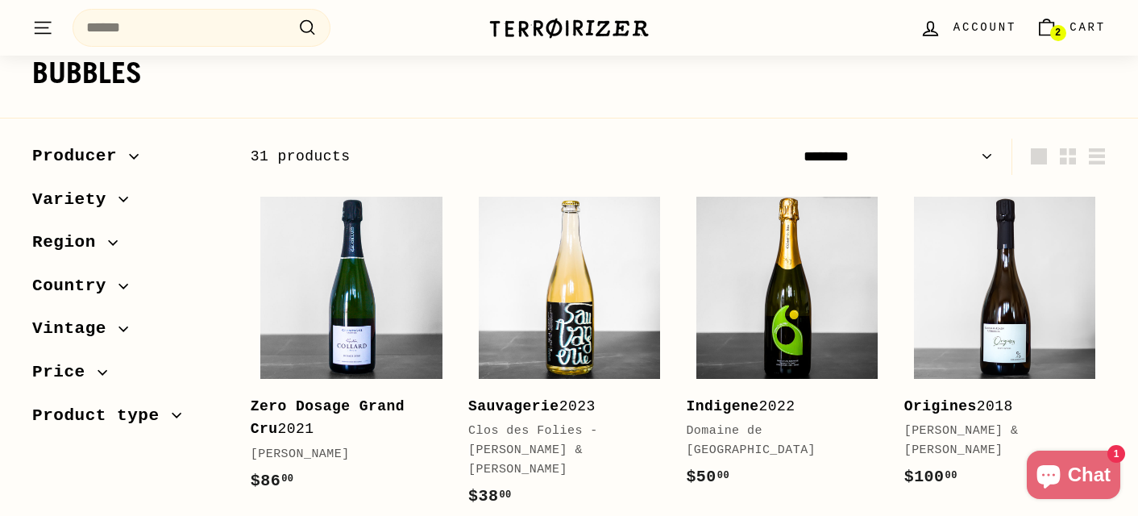
click at [1055, 31] on span "2" at bounding box center [1058, 32] width 6 height 11
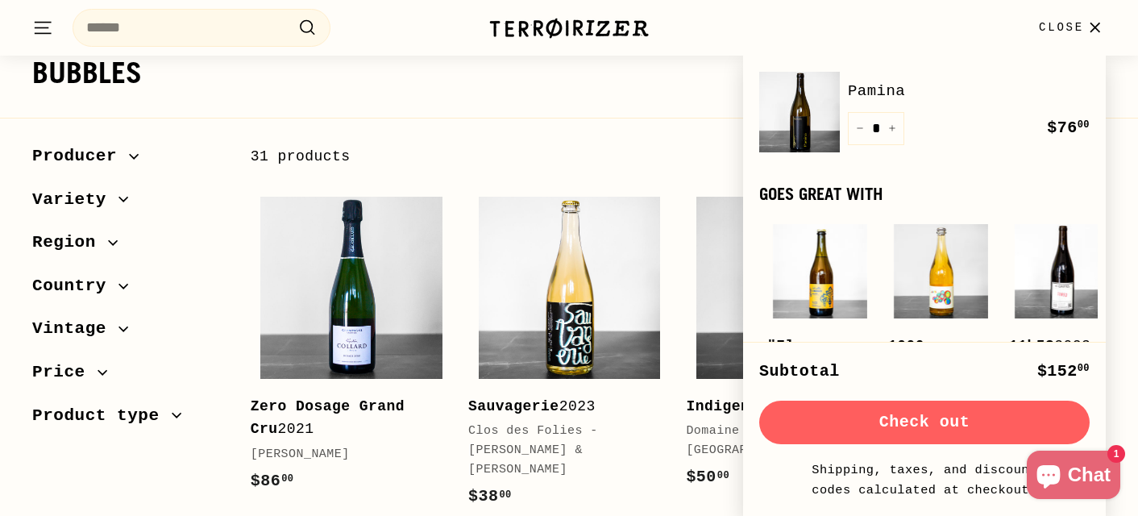
click at [937, 413] on button "Check out" at bounding box center [924, 422] width 330 height 44
